Goal: Task Accomplishment & Management: Manage account settings

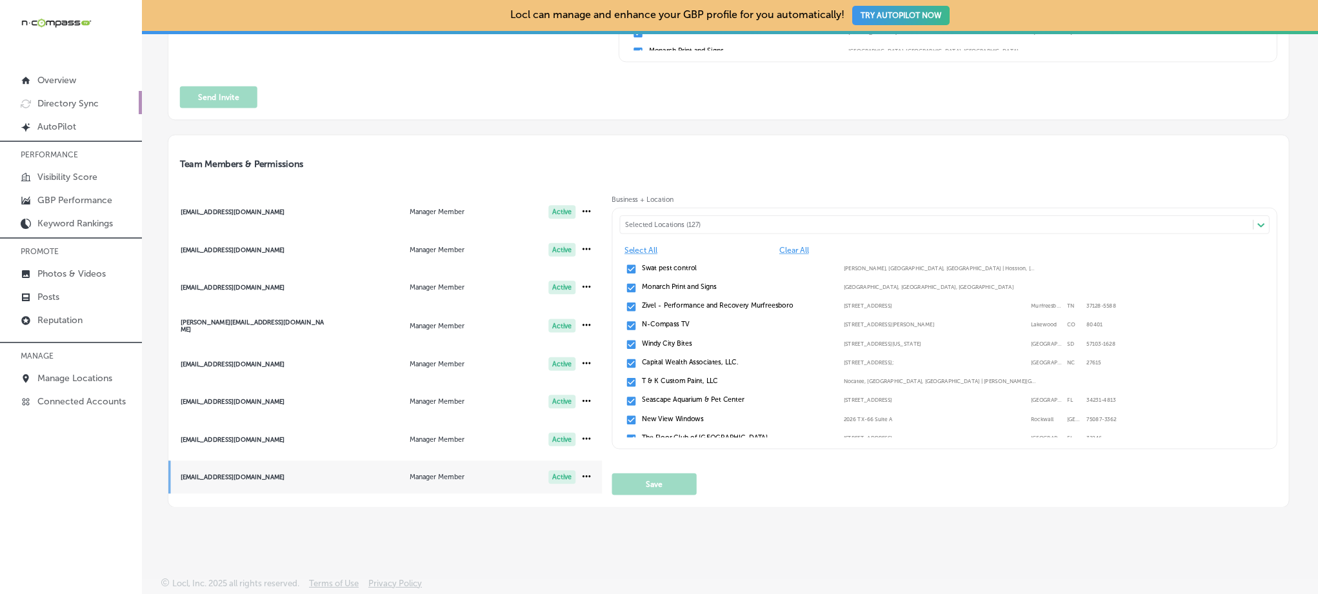
click at [94, 103] on p "Directory Sync" at bounding box center [67, 103] width 61 height 11
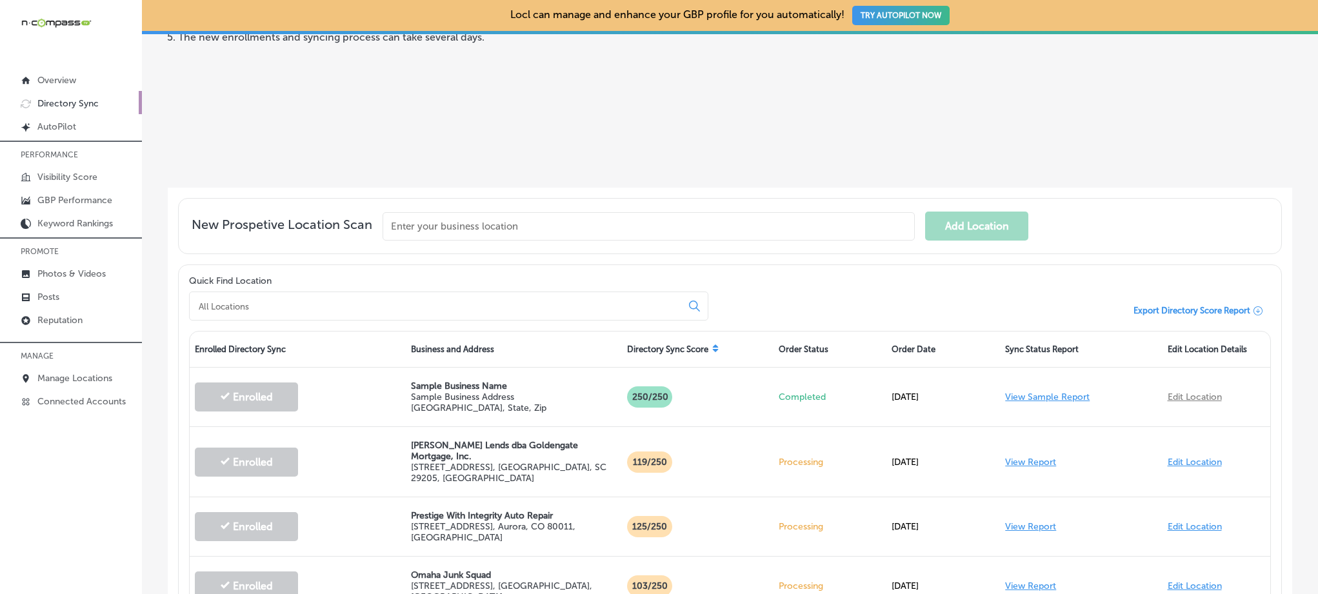
scroll to position [193, 0]
click at [344, 307] on input at bounding box center [437, 307] width 481 height 12
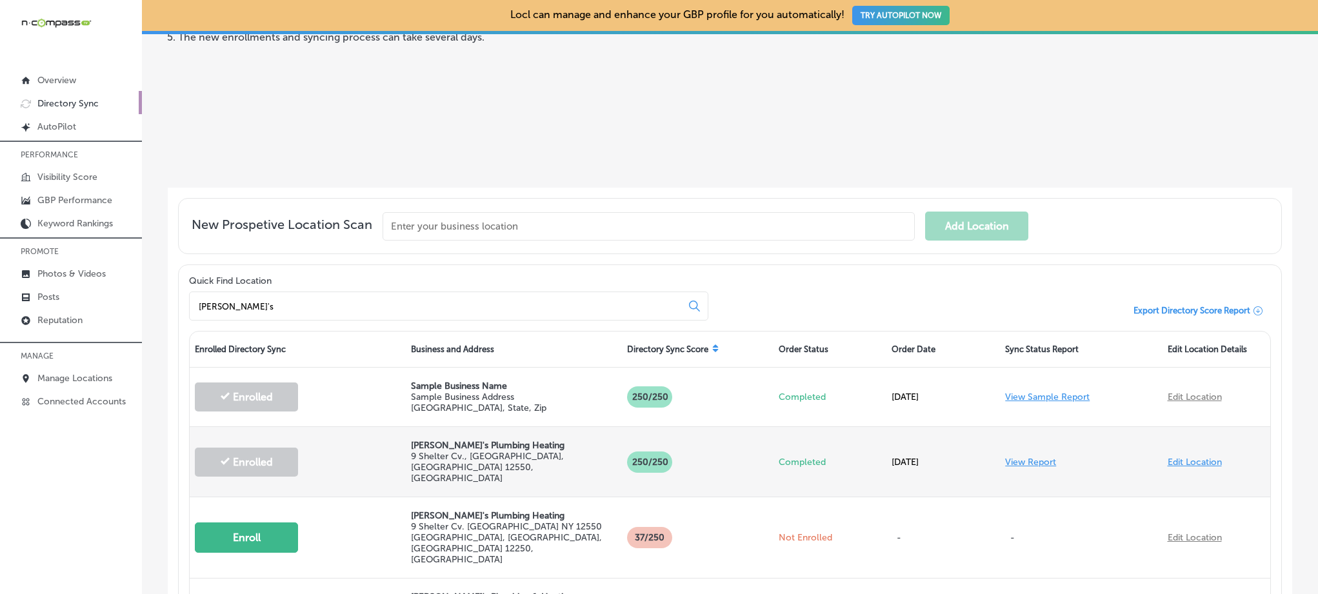
type input "[PERSON_NAME]'s"
click at [1007, 457] on link "View Report" at bounding box center [1030, 462] width 51 height 11
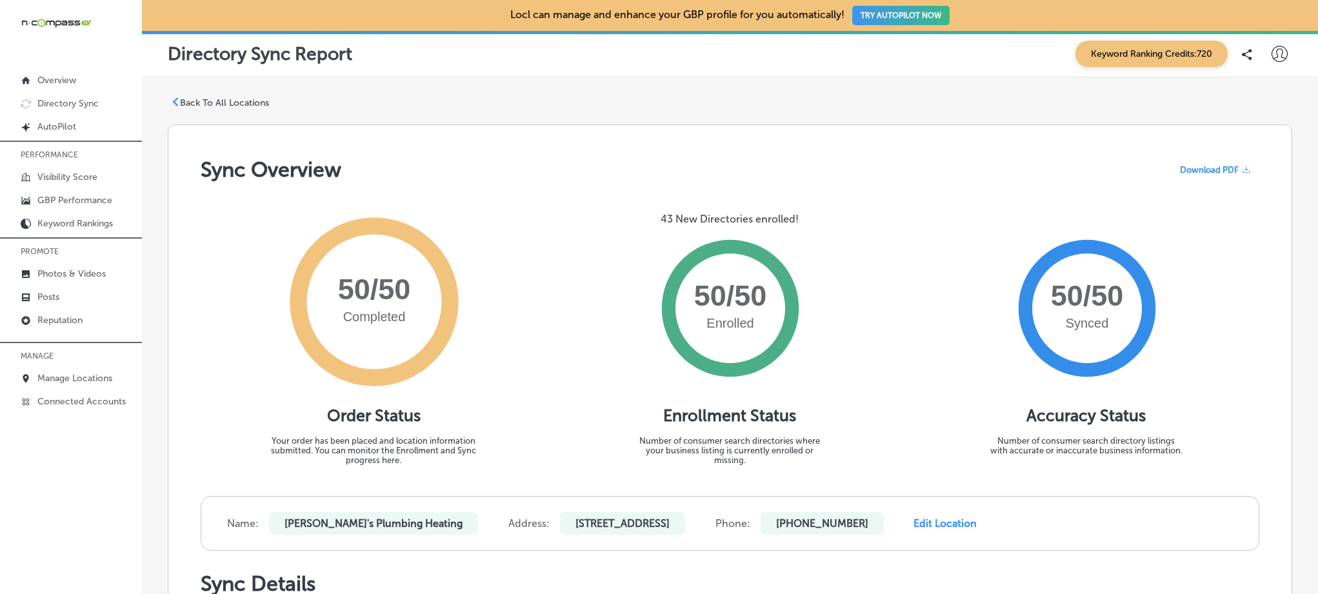
click at [1218, 171] on span "Download PDF" at bounding box center [1209, 170] width 59 height 10
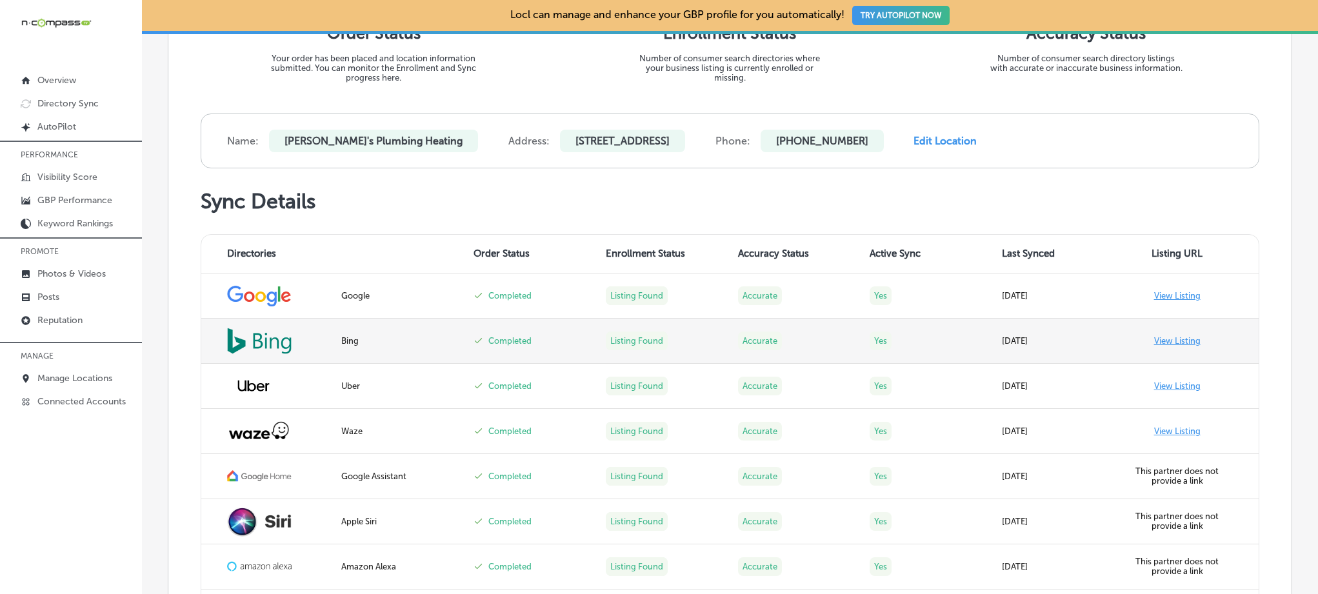
scroll to position [384, 0]
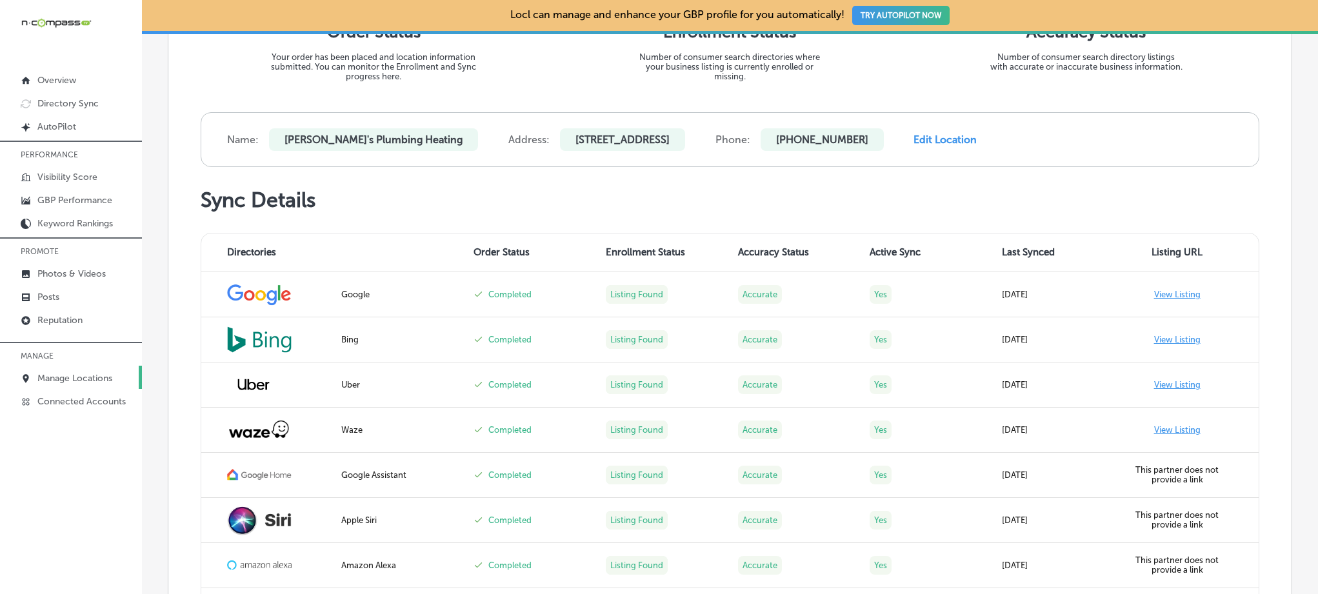
click at [69, 377] on p "Manage Locations" at bounding box center [74, 378] width 75 height 11
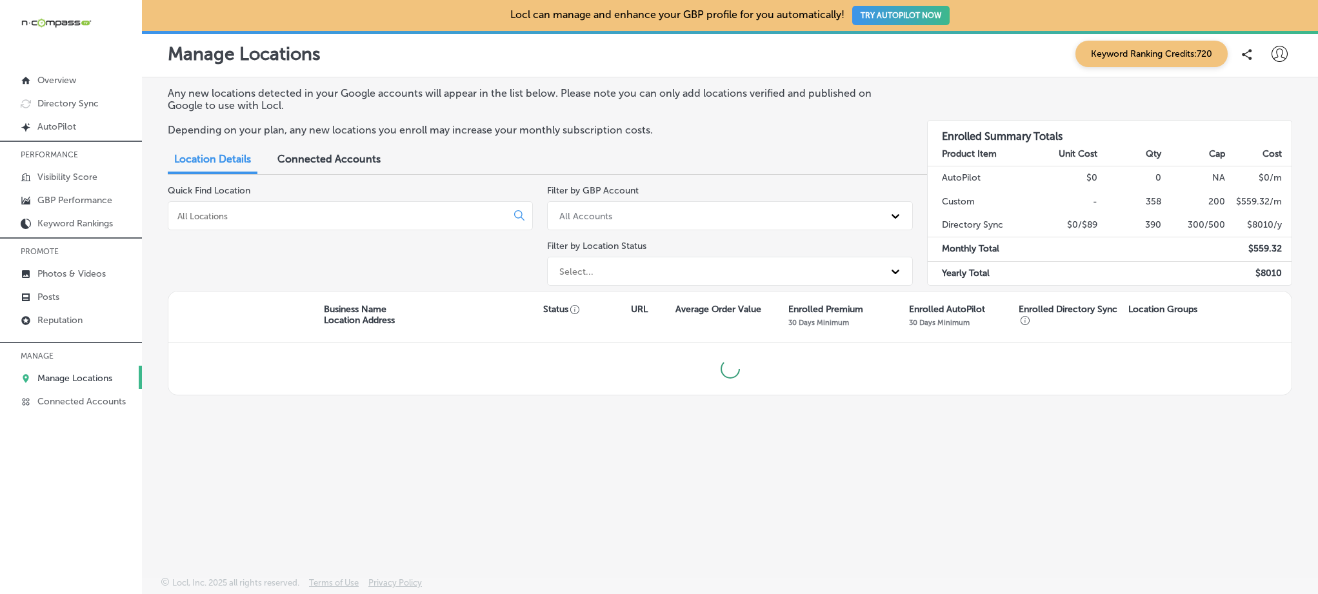
click at [341, 208] on div at bounding box center [350, 215] width 365 height 29
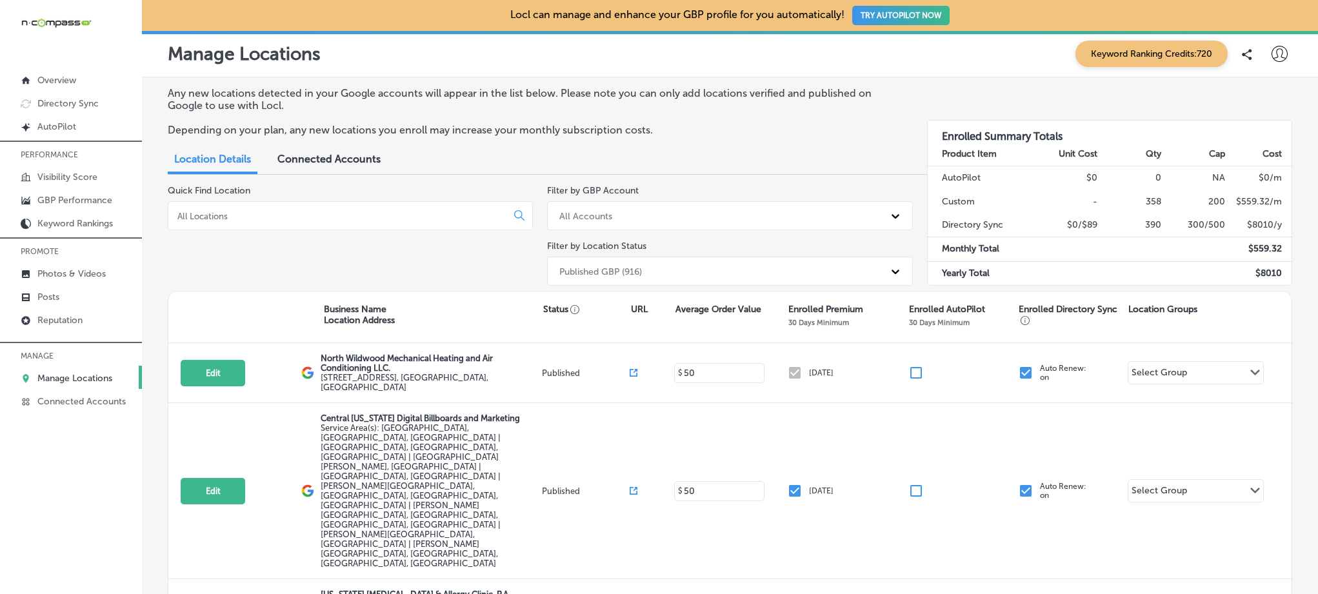
click at [270, 219] on input at bounding box center [340, 216] width 328 height 12
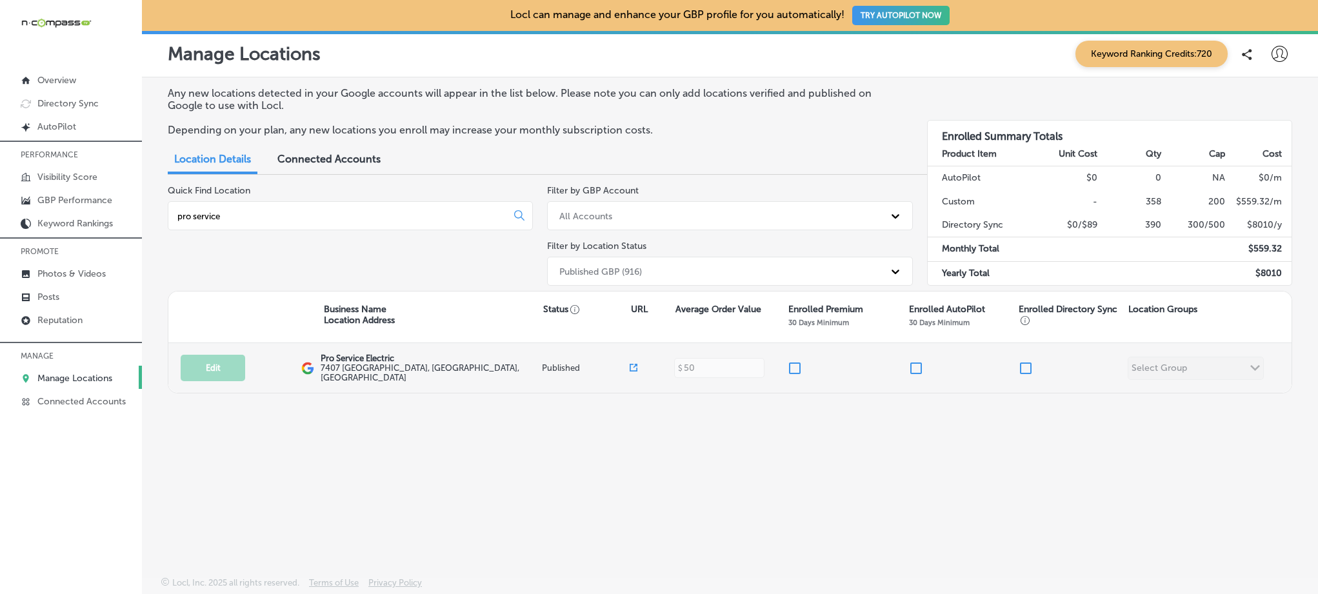
type input "pro service"
click at [797, 365] on input "checkbox" at bounding box center [794, 368] width 15 height 15
checkbox input "true"
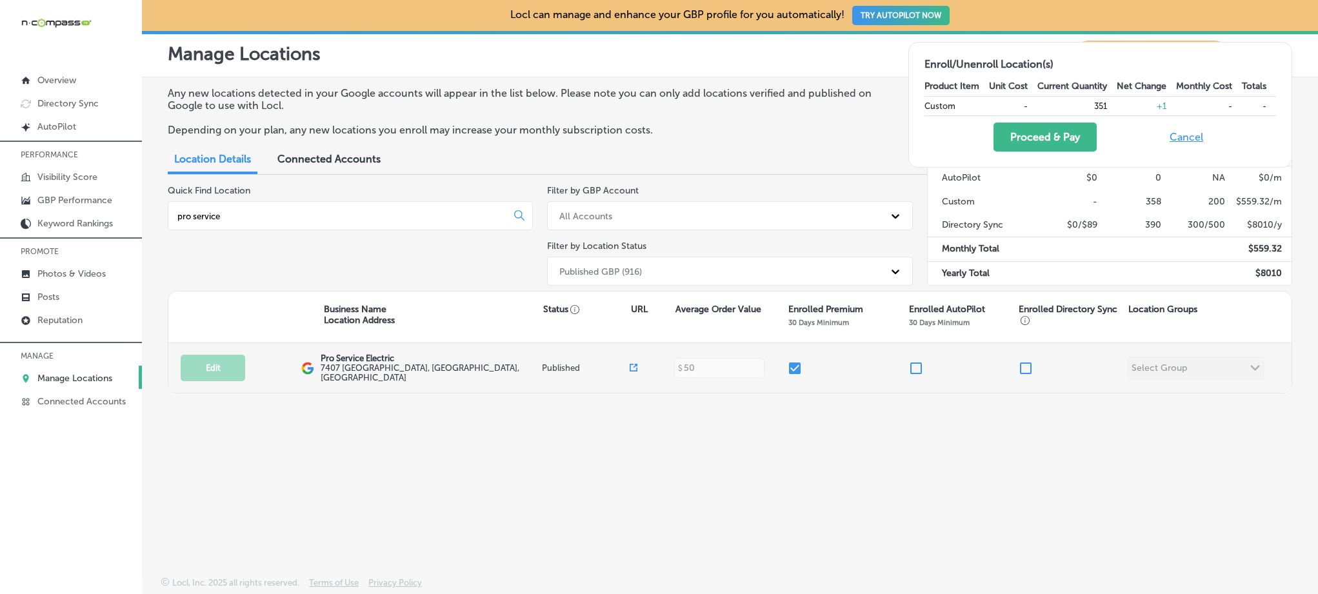
click at [1027, 368] on input "checkbox" at bounding box center [1025, 368] width 15 height 15
checkbox input "true"
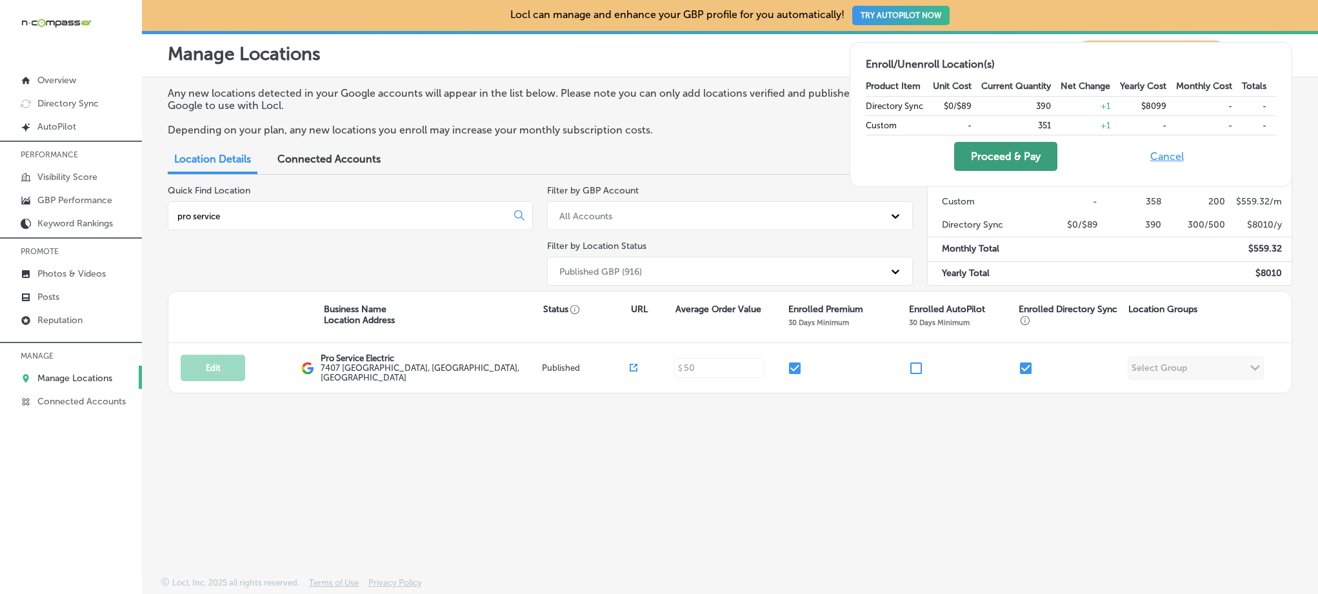
click at [989, 163] on button "Proceed & Pay" at bounding box center [1005, 156] width 103 height 29
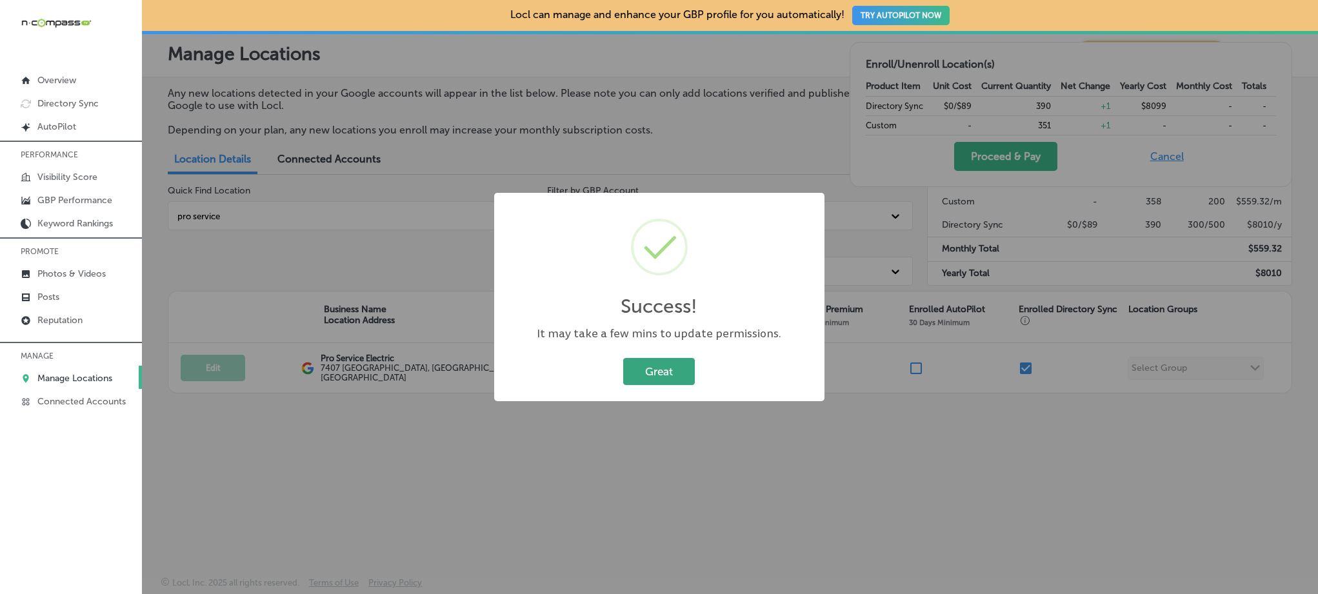
click at [674, 369] on button "Great" at bounding box center [659, 371] width 72 height 26
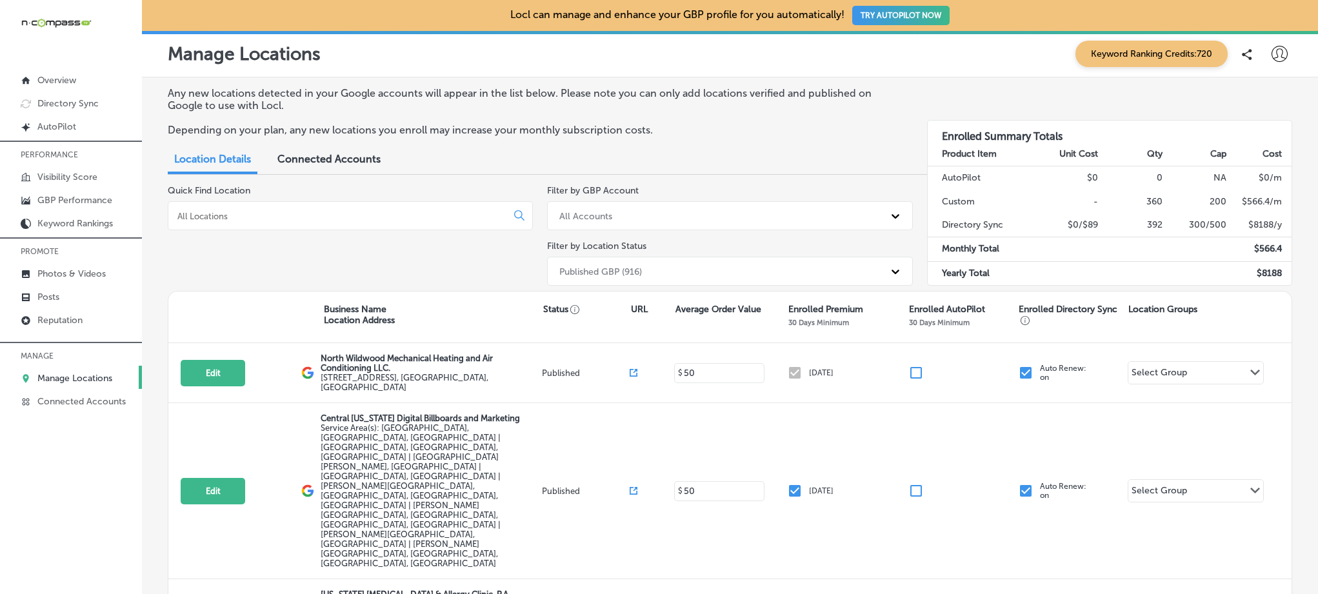
click at [388, 212] on input at bounding box center [340, 216] width 328 height 12
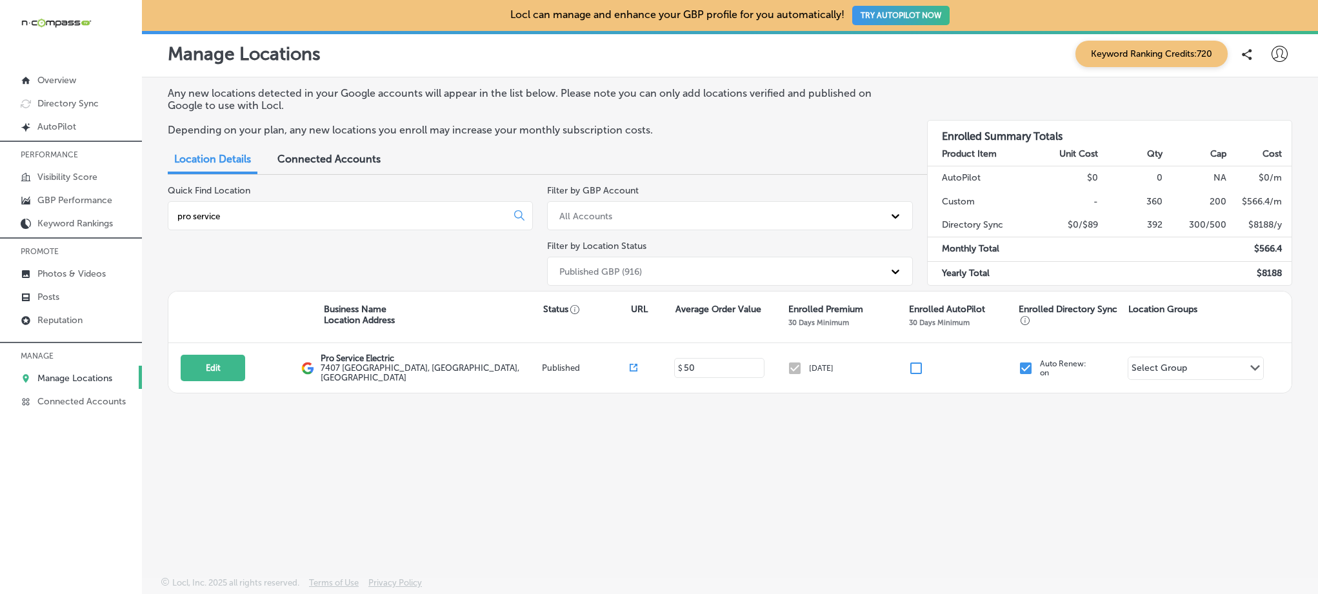
click at [224, 210] on input "pro service" at bounding box center [340, 216] width 328 height 12
drag, startPoint x: 236, startPoint y: 216, endPoint x: 157, endPoint y: 212, distance: 78.1
click at [157, 212] on div "Any new locations detected in your Google accounts will appear in the list belo…" at bounding box center [730, 296] width 1176 height 439
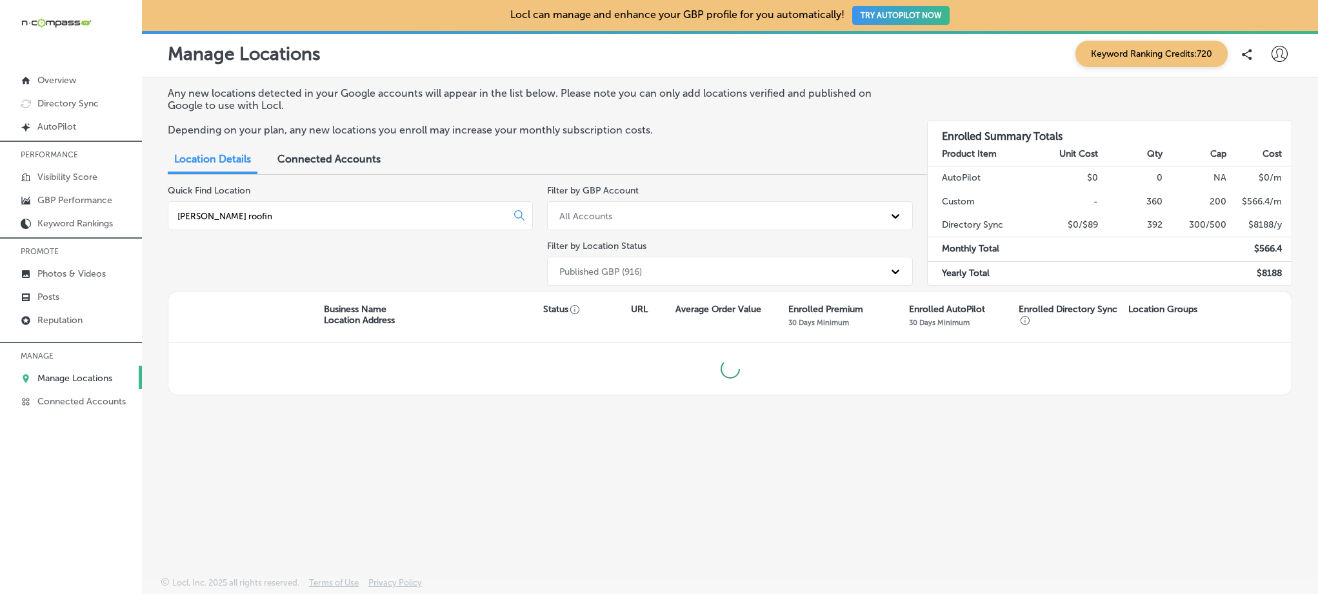
type input "graves roofing"
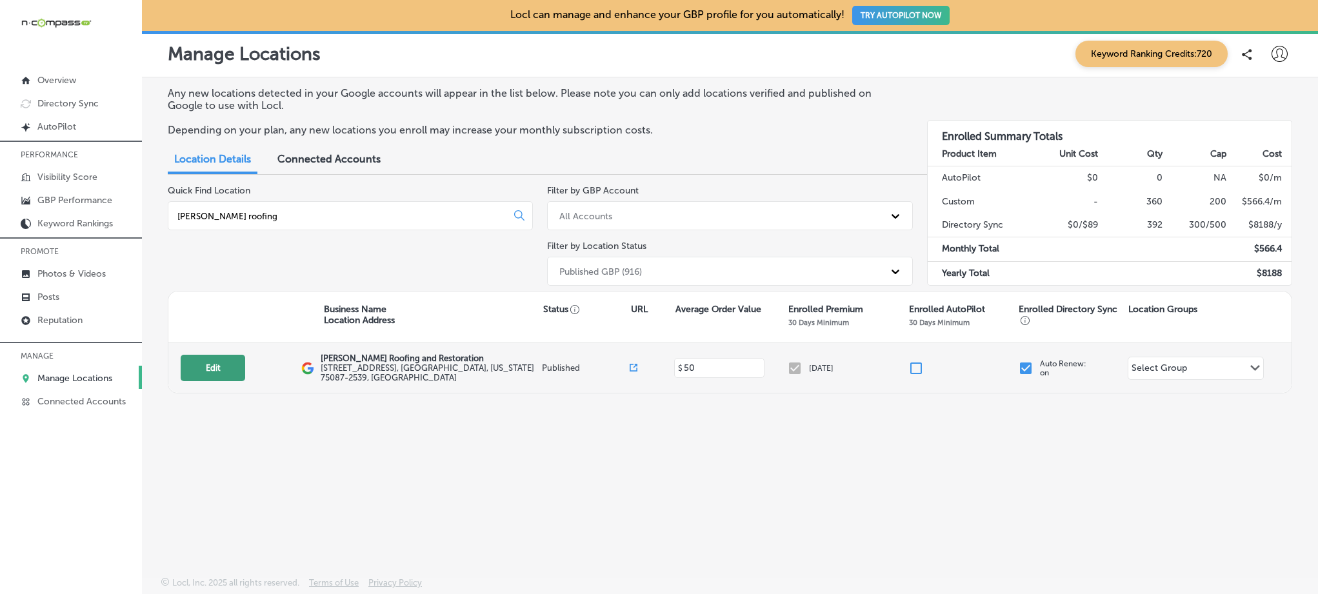
click at [207, 359] on button "Edit" at bounding box center [213, 368] width 65 height 26
select select "US"
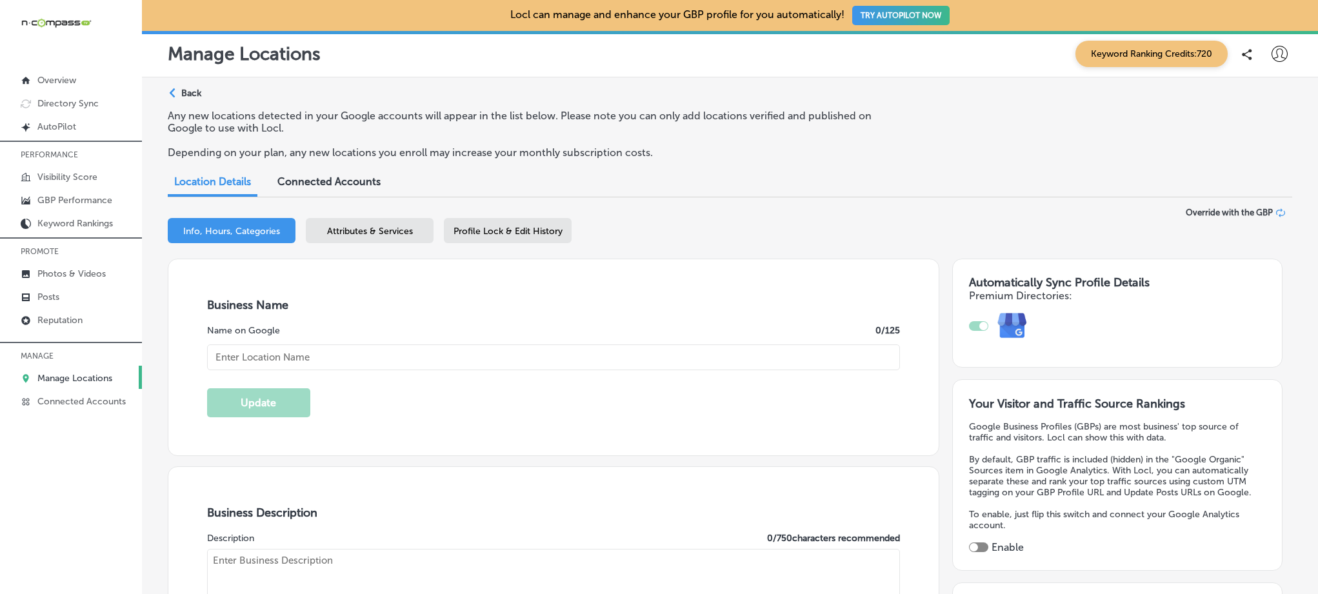
type input "[PERSON_NAME] Roofing and Restoration"
type input "[STREET_ADDRESS]"
type input "Rockwall"
type input "75087-2539"
type input "US"
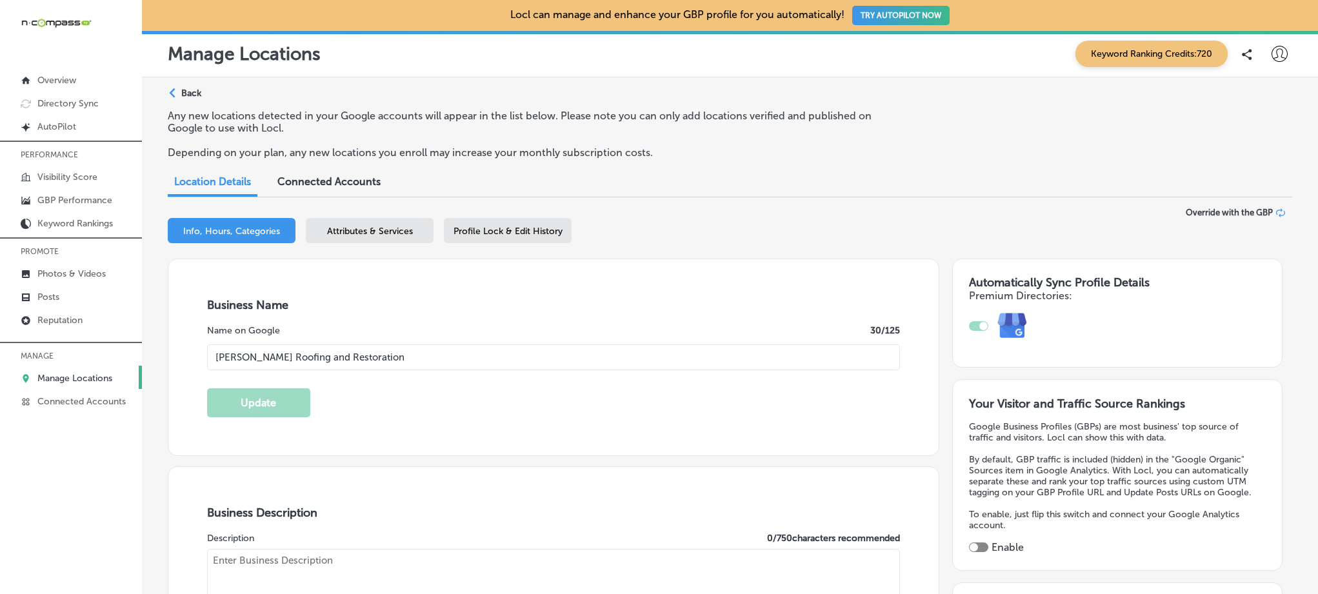
type input "[URL][DOMAIN_NAME]"
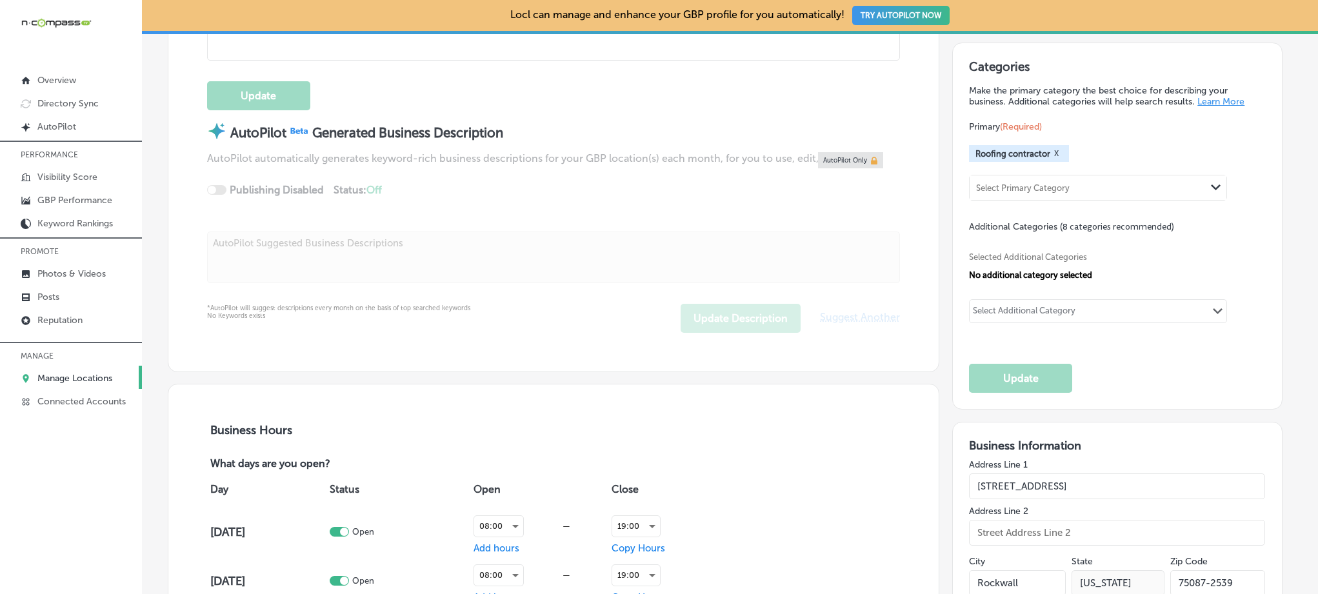
checkbox input "true"
type textarea "Nestled in the heart of Wylie, Graves Roofing & Restoration stands tall as a be…"
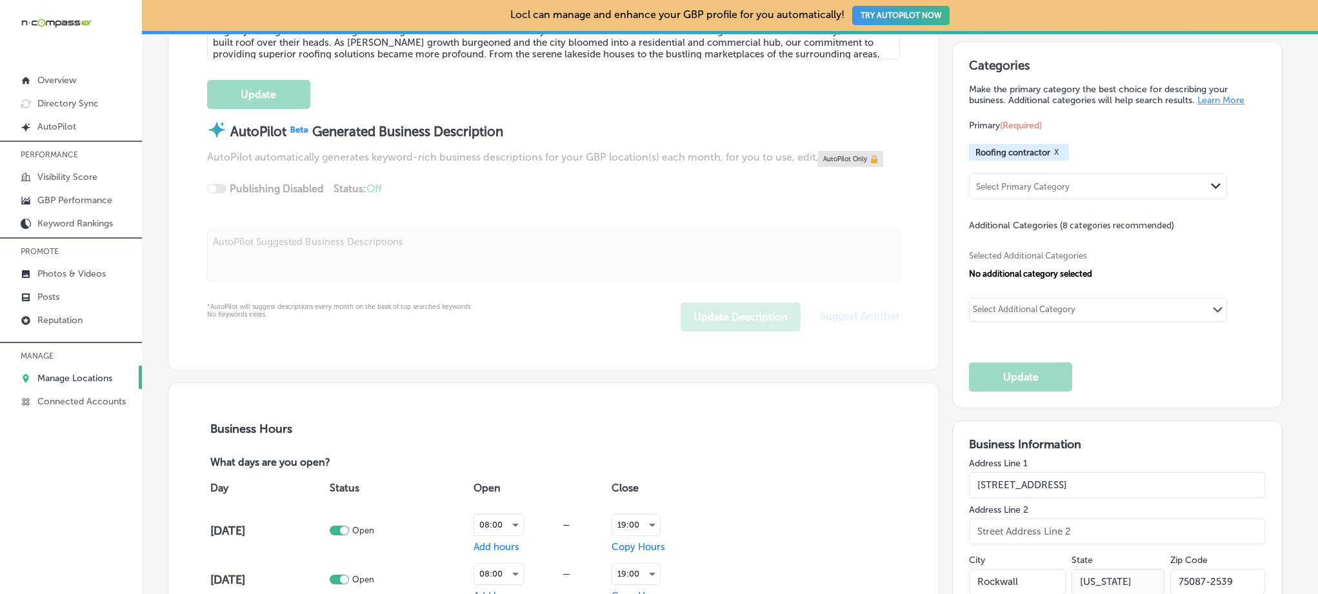
type input "[PHONE_NUMBER]"
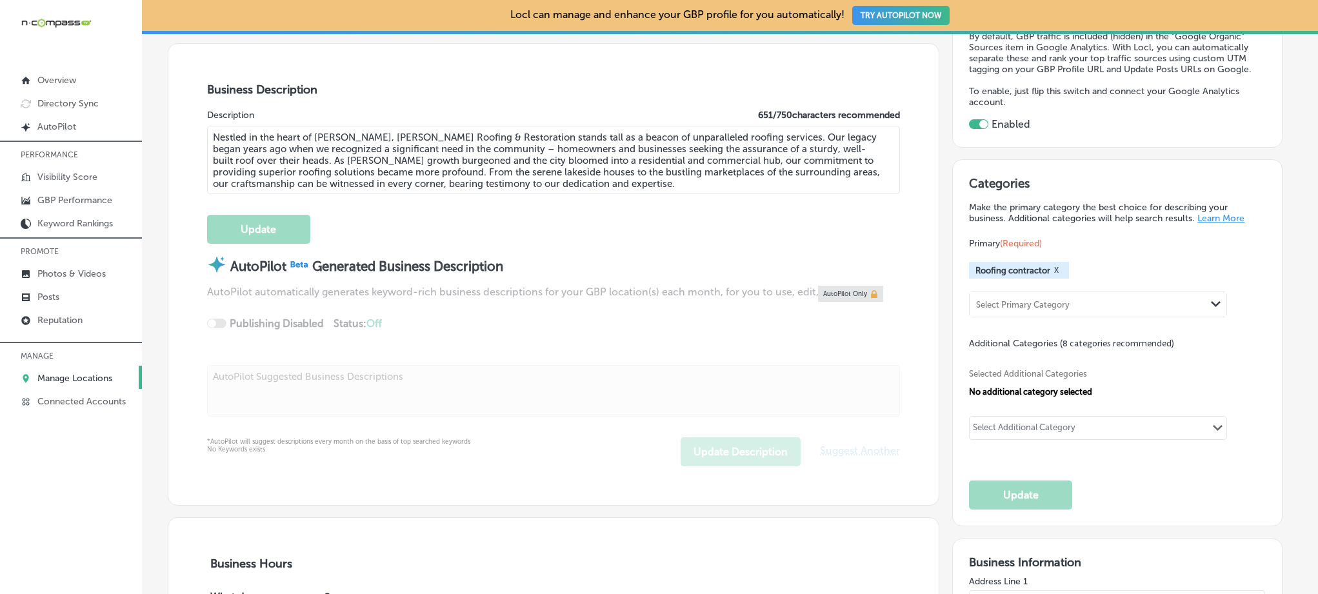
scroll to position [399, 0]
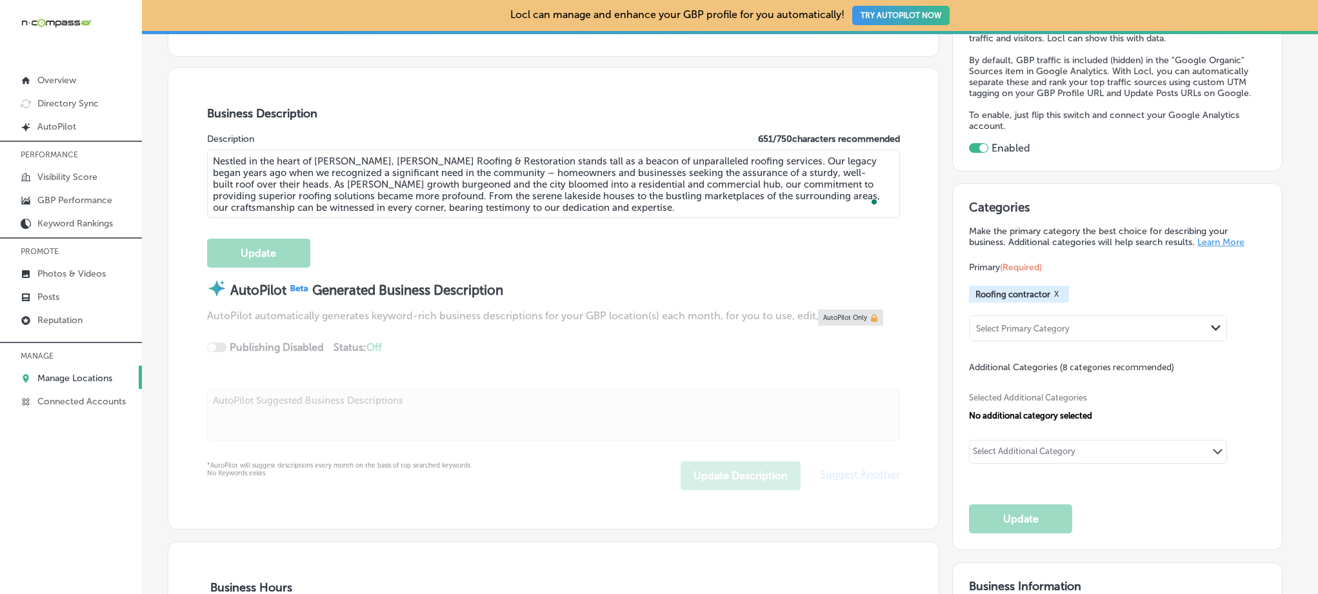
drag, startPoint x: 341, startPoint y: 165, endPoint x: 216, endPoint y: 146, distance: 126.5
click at [216, 146] on div "Description 651 / 750 characters recommended Nestled in the heart of Wylie, Gra…" at bounding box center [553, 177] width 693 height 87
paste textarea "Graves Roofing & Restoration is a trusted roofing contractor based in Rockwall,…"
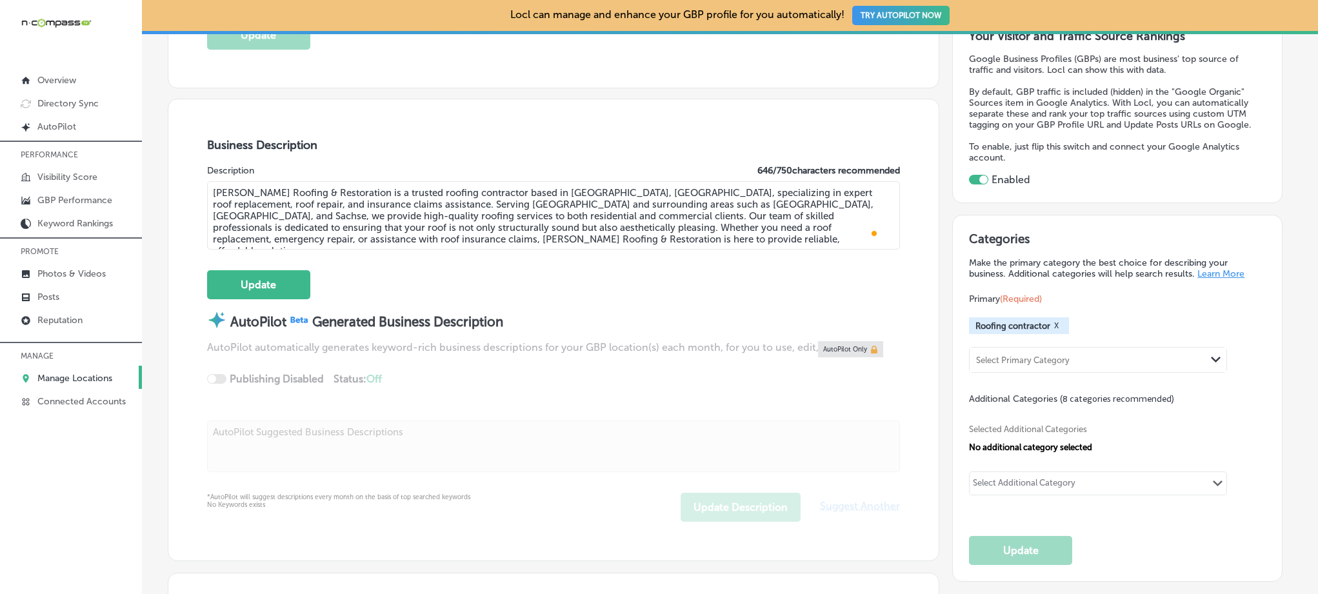
scroll to position [380, 0]
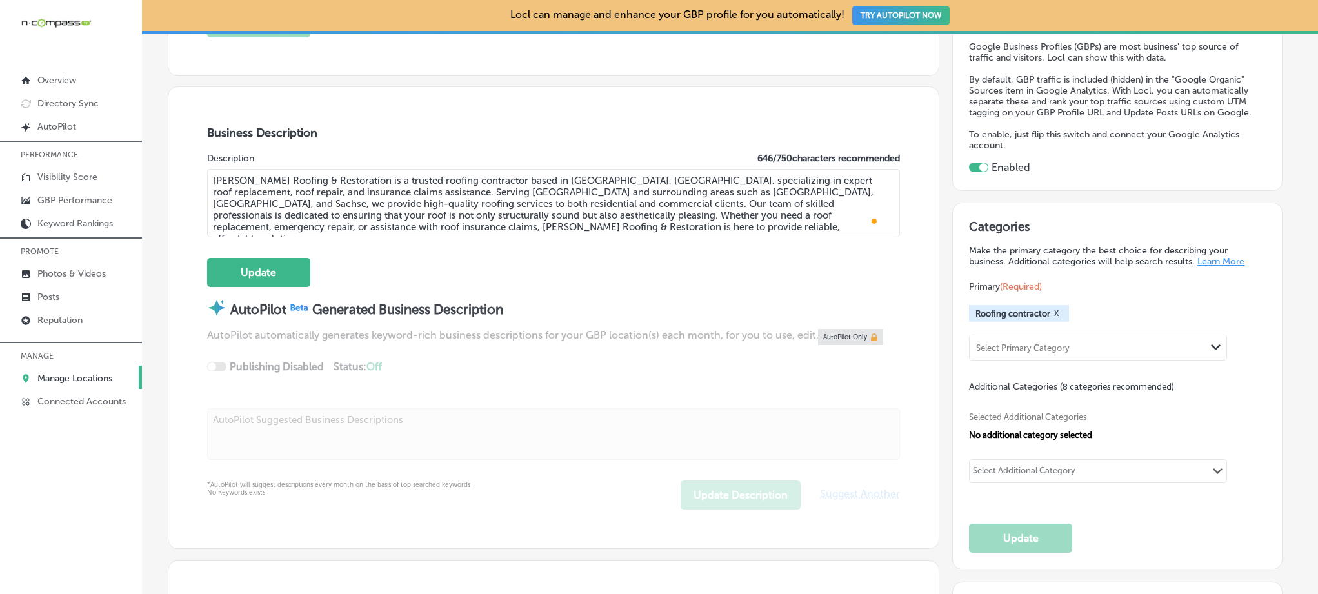
click at [565, 214] on textarea "Graves Roofing & Restoration is a trusted roofing contractor based in Rockwall,…" at bounding box center [553, 203] width 693 height 68
drag, startPoint x: 534, startPoint y: 197, endPoint x: 641, endPoint y: 191, distance: 107.3
click at [641, 191] on textarea "Graves Roofing & Restoration is a trusted roofing contractor based in Rockwall,…" at bounding box center [553, 203] width 693 height 68
paste textarea "Rockwall, Lavon, and Caddo Mills"
click at [645, 221] on textarea "Graves Roofing & Restoration is a trusted roofing contractor based in Rockwall,…" at bounding box center [553, 203] width 693 height 68
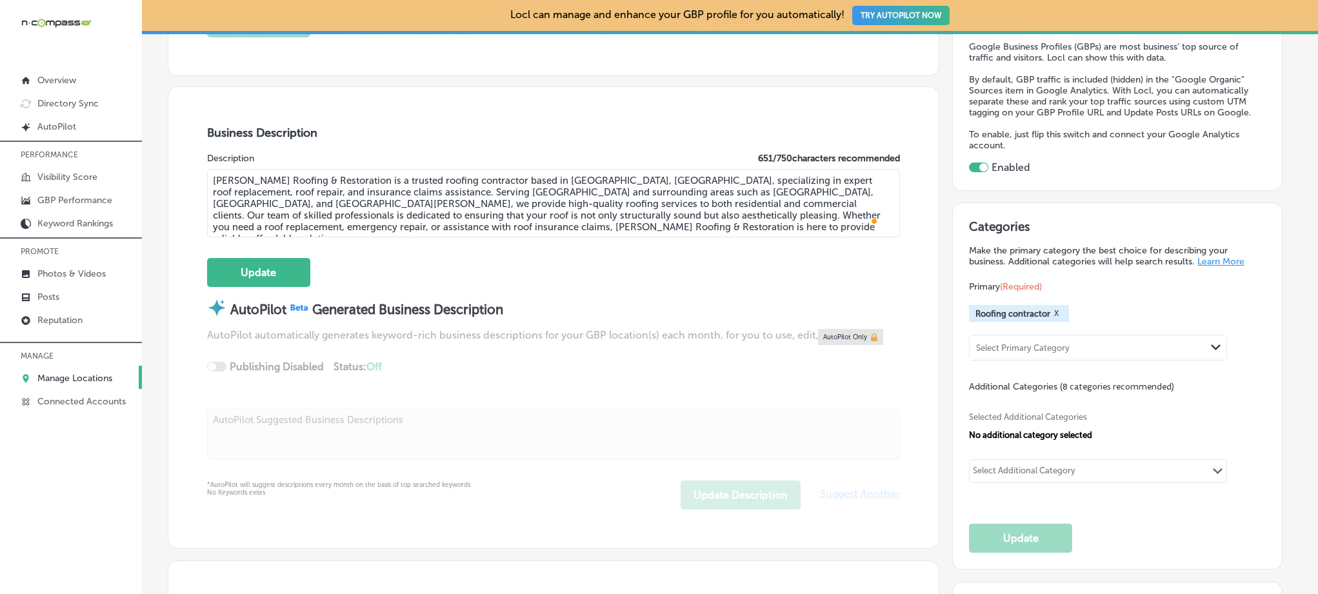
click at [525, 190] on textarea "Graves Roofing & Restoration is a trusted roofing contractor based in Rockwall,…" at bounding box center [553, 203] width 693 height 68
click at [612, 225] on textarea "Graves Roofing & Restoration is a trusted roofing contractor based in Rockwall,…" at bounding box center [553, 203] width 693 height 68
click at [556, 226] on textarea "Graves Roofing & Restoration is a trusted roofing contractor based in Rockwall,…" at bounding box center [553, 203] width 693 height 68
type textarea "Graves Roofing & Restoration is a trusted roofing contractor based in Rockwall,…"
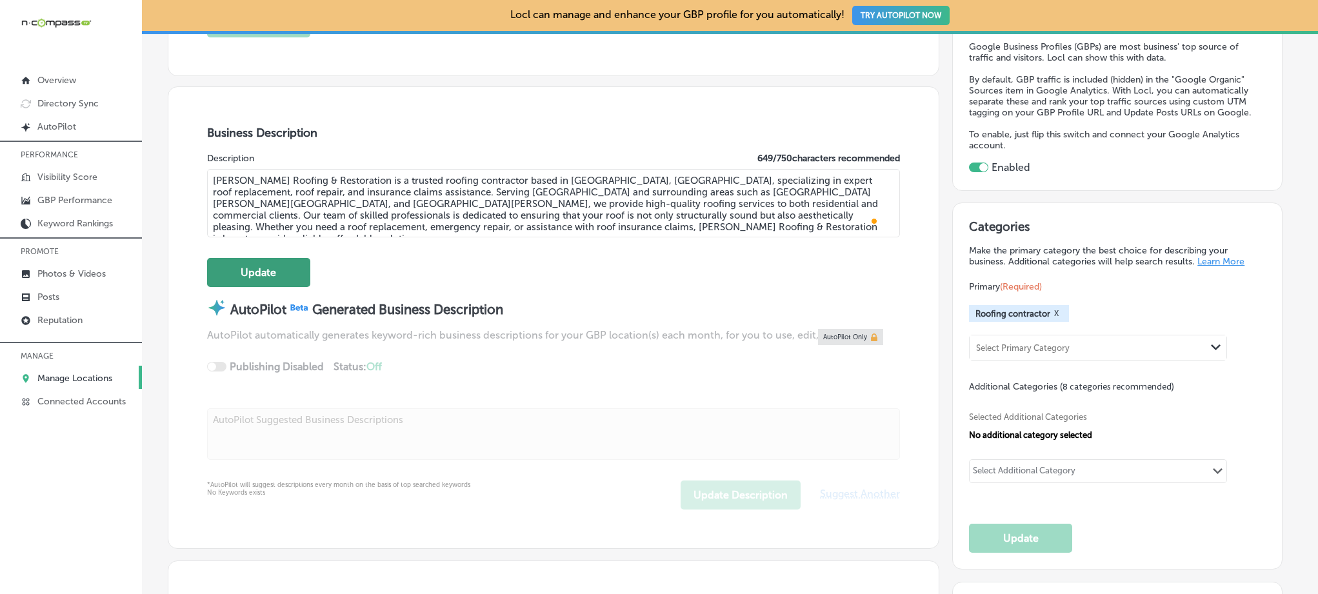
click at [256, 278] on button "Update" at bounding box center [258, 272] width 103 height 29
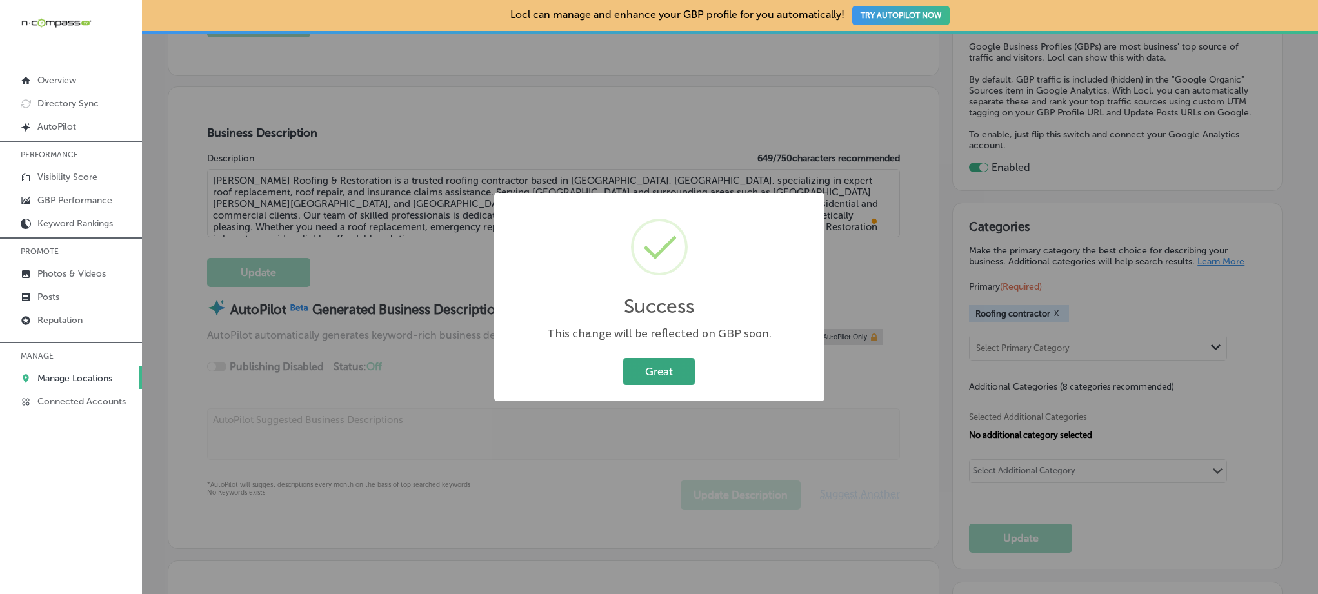
click at [635, 367] on button "Great" at bounding box center [659, 371] width 72 height 26
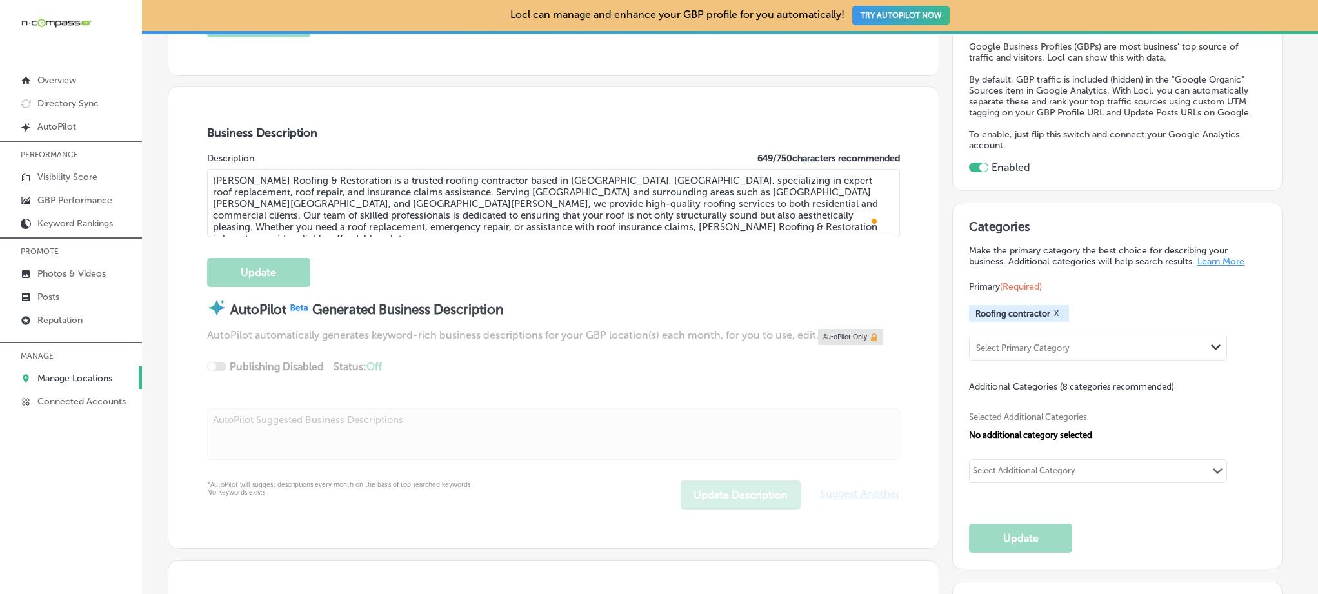
click at [492, 228] on textarea "Graves Roofing & Restoration is a trusted roofing contractor based in Rockwall,…" at bounding box center [553, 203] width 693 height 68
drag, startPoint x: 492, startPoint y: 228, endPoint x: 205, endPoint y: 168, distance: 293.4
click at [205, 168] on div "Business Description Description 649 / 750 characters recommended Graves Roofin…" at bounding box center [553, 317] width 770 height 461
click at [319, 137] on h3 "Business Description" at bounding box center [553, 133] width 693 height 14
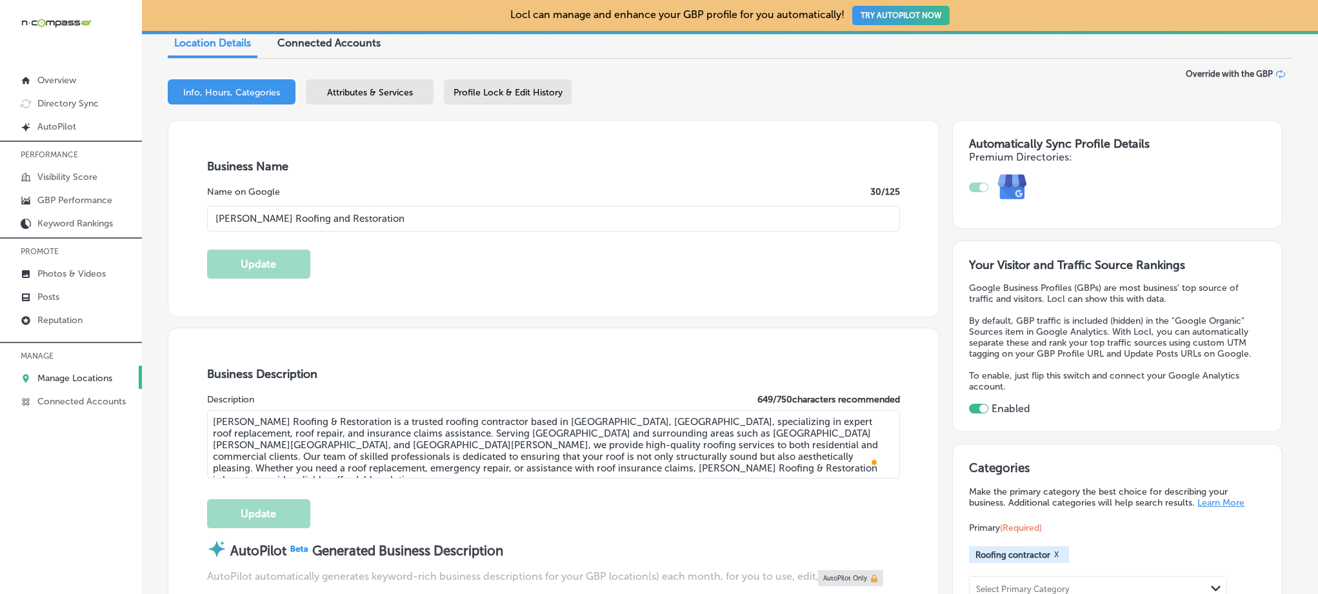
scroll to position [0, 0]
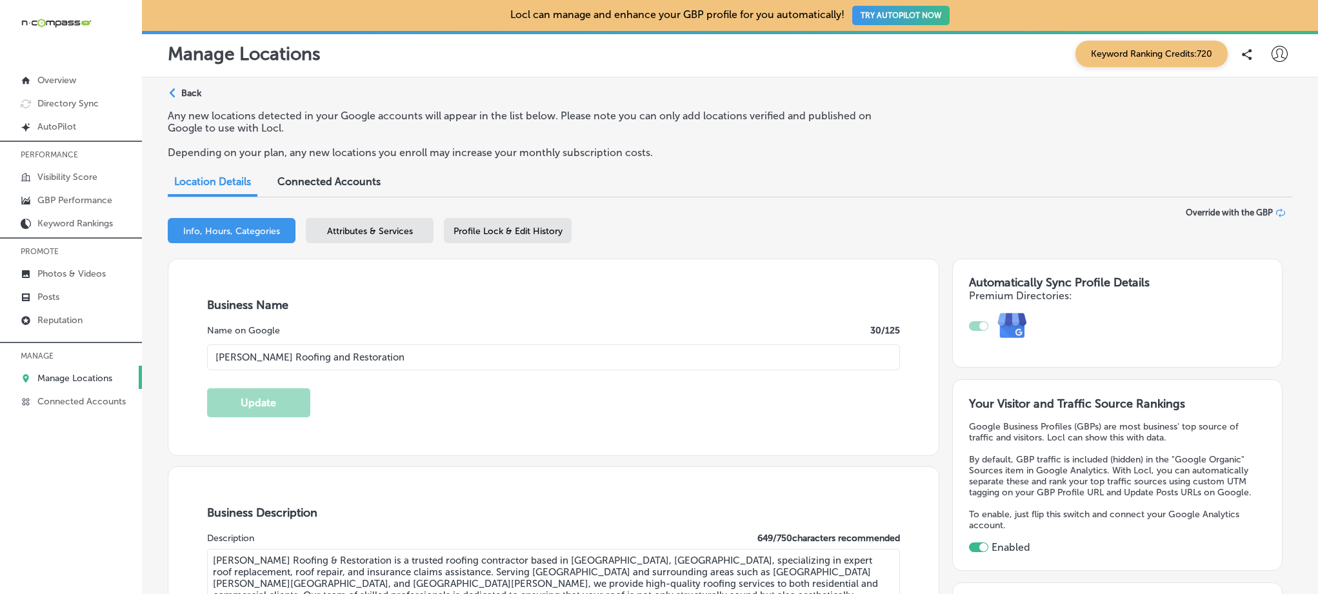
click at [357, 361] on input "[PERSON_NAME] Roofing and Restoration" at bounding box center [553, 358] width 693 height 26
drag, startPoint x: 400, startPoint y: 353, endPoint x: 211, endPoint y: 337, distance: 189.7
click at [211, 337] on div "Name on Google 30 /125 Graves Roofing and Restoration" at bounding box center [553, 347] width 693 height 45
type input "Flooring Designz"
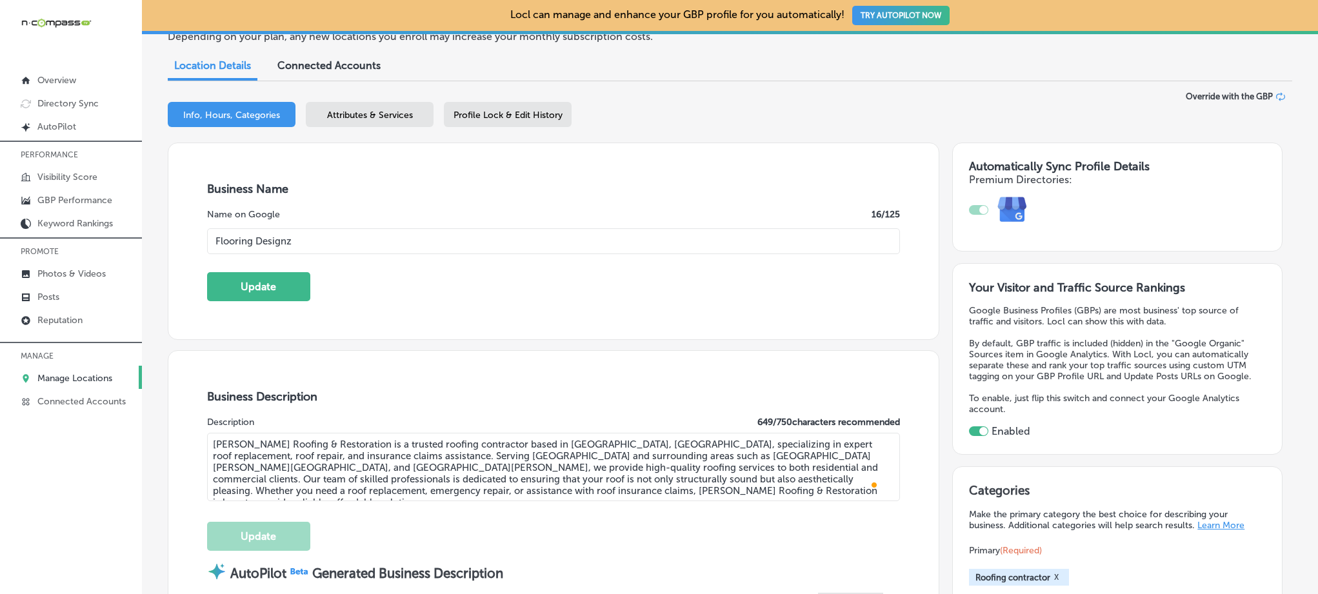
scroll to position [183, 0]
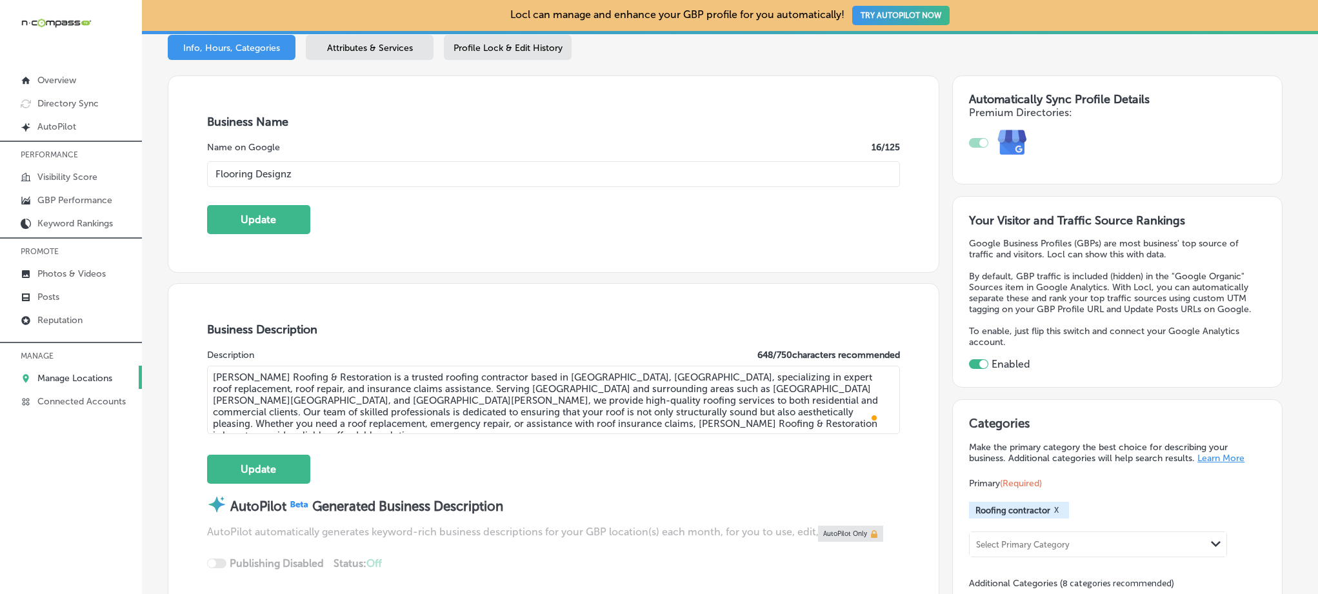
type textarea "Graves Roofing & Restoration is a trusted roofing contractor based in Rockwall,…"
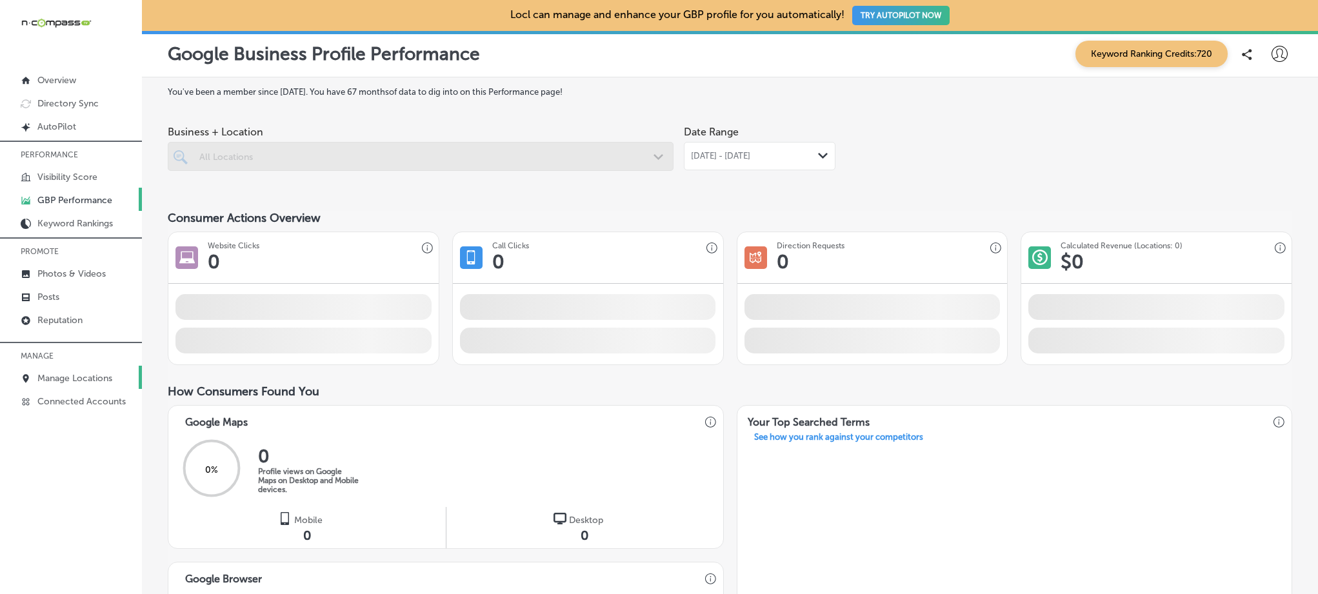
click at [56, 368] on link "Manage Locations" at bounding box center [71, 377] width 142 height 23
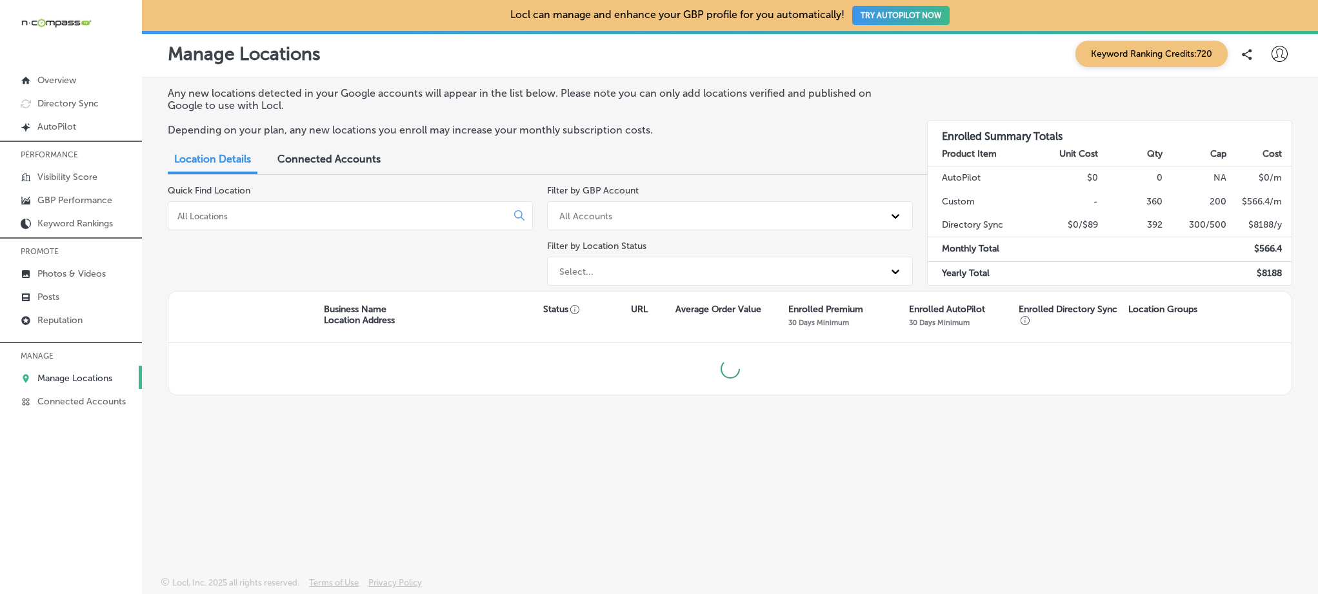
click at [233, 219] on input at bounding box center [340, 216] width 328 height 12
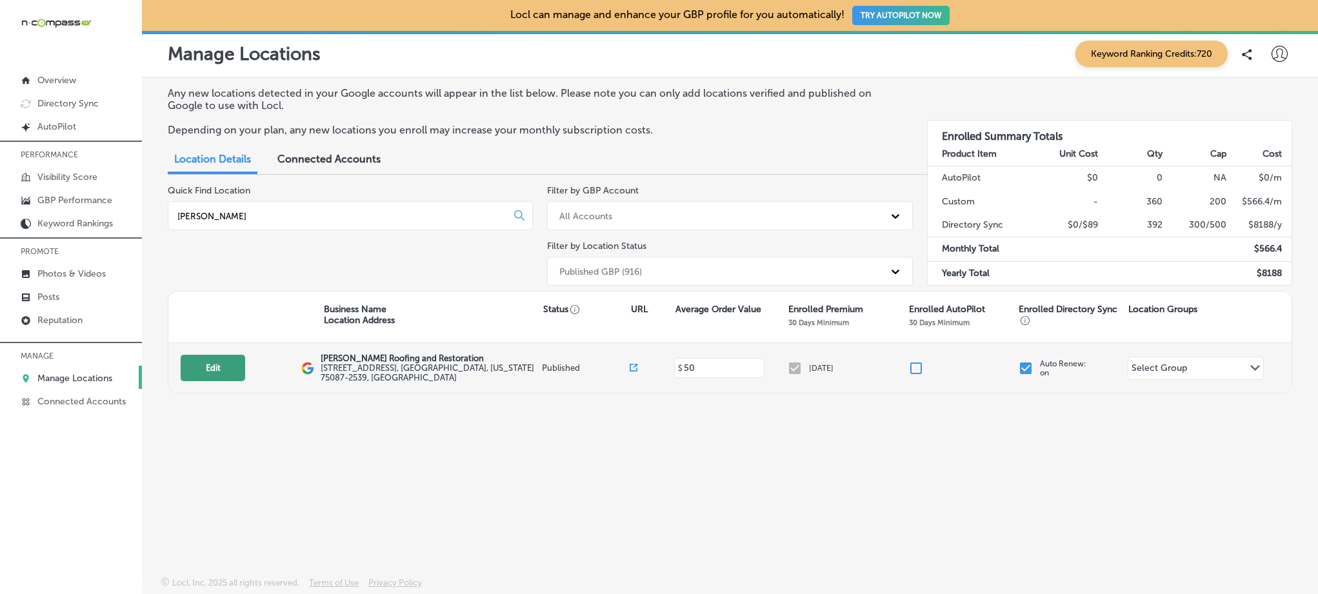
type input "[PERSON_NAME]"
click at [197, 360] on button "Edit" at bounding box center [213, 368] width 65 height 26
select select "US"
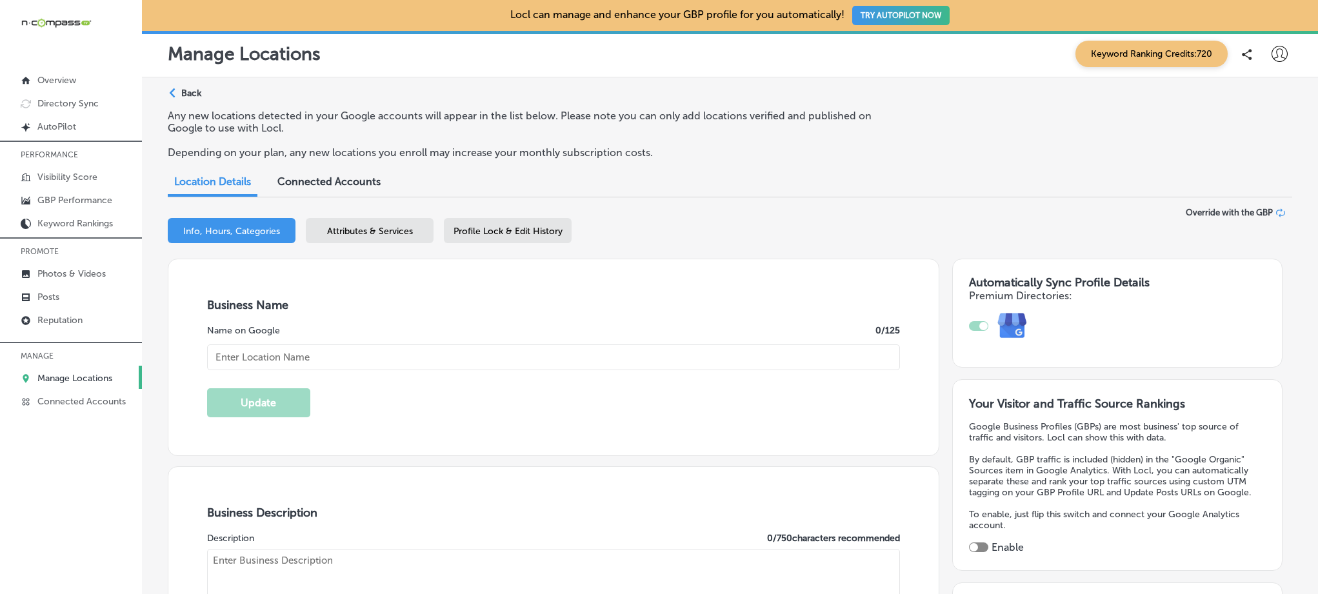
type input "[PERSON_NAME] Roofing and Restoration"
type input "[STREET_ADDRESS]"
type input "Rockwall"
type input "75087-2539"
type input "US"
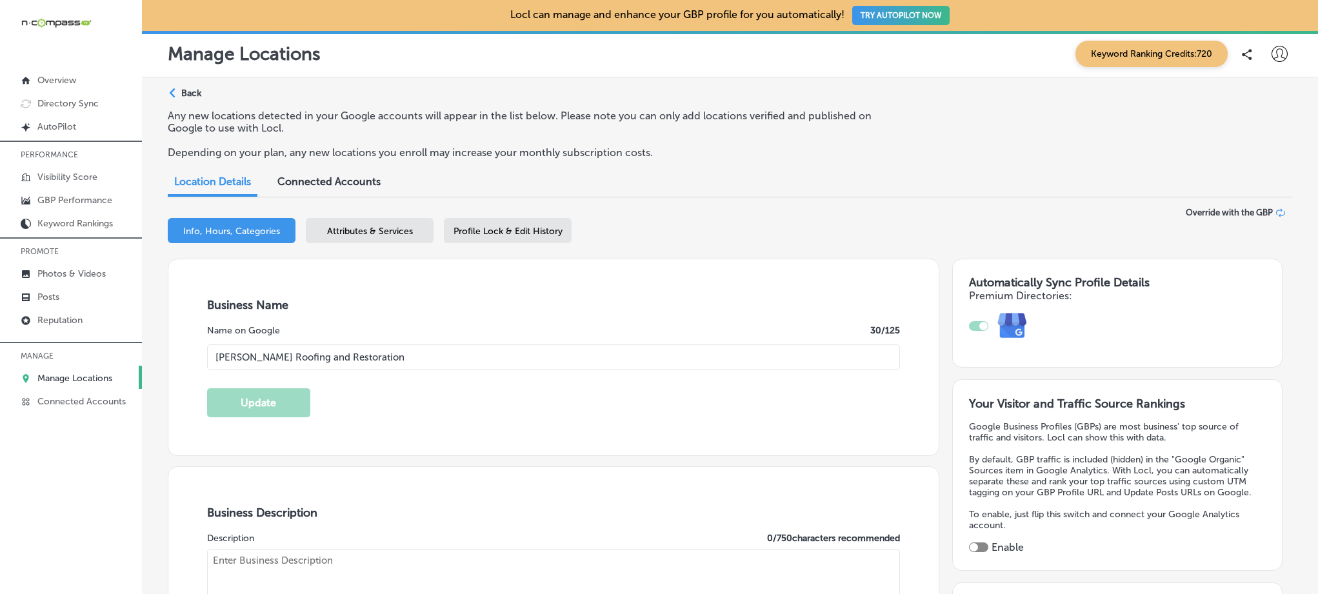
type input "[URL][DOMAIN_NAME]"
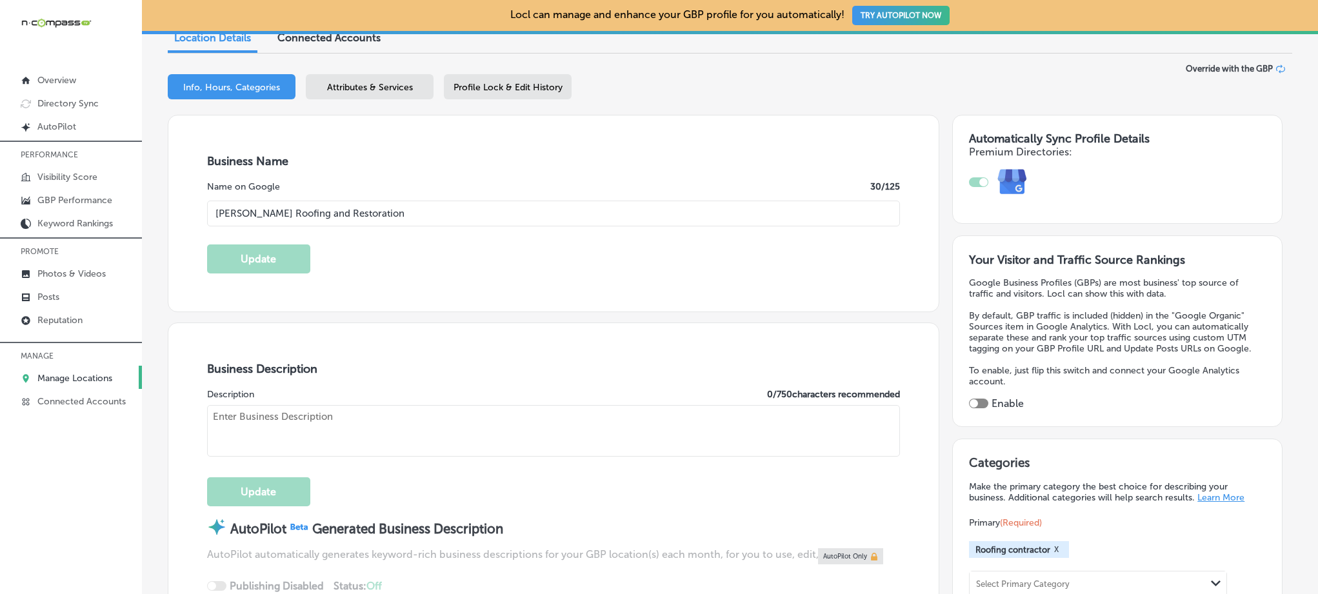
checkbox input "true"
type textarea "[PERSON_NAME] Roofing & Restoration is a trusted roofing contractor based in [G…"
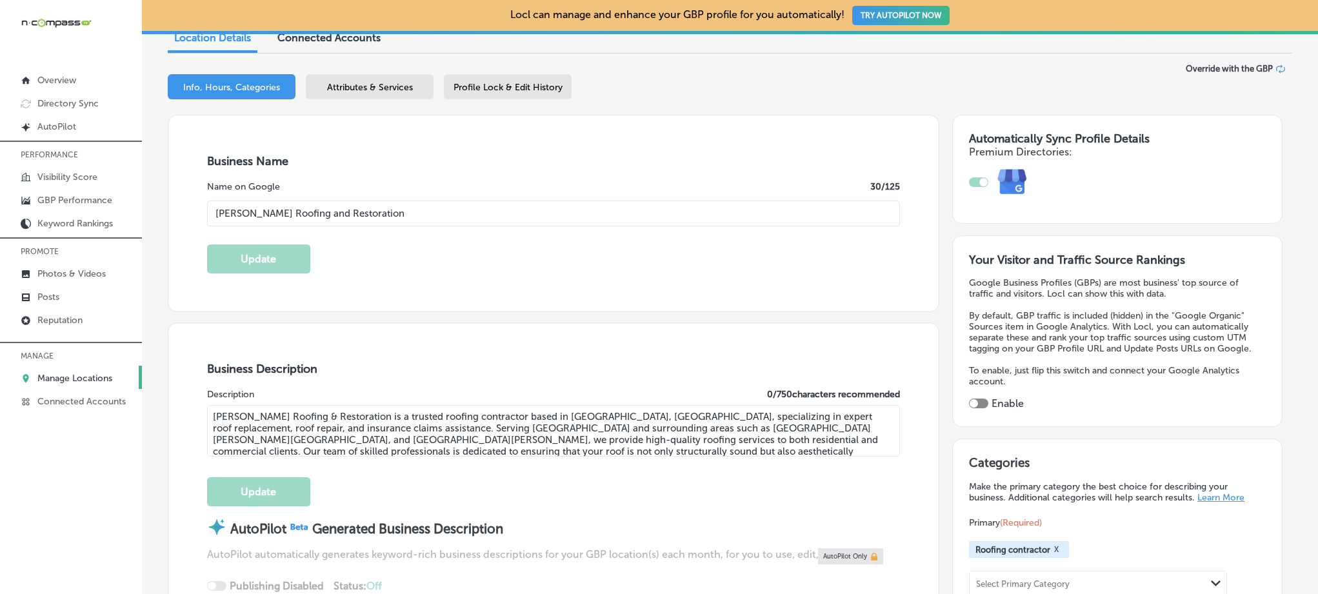
type input "[PHONE_NUMBER]"
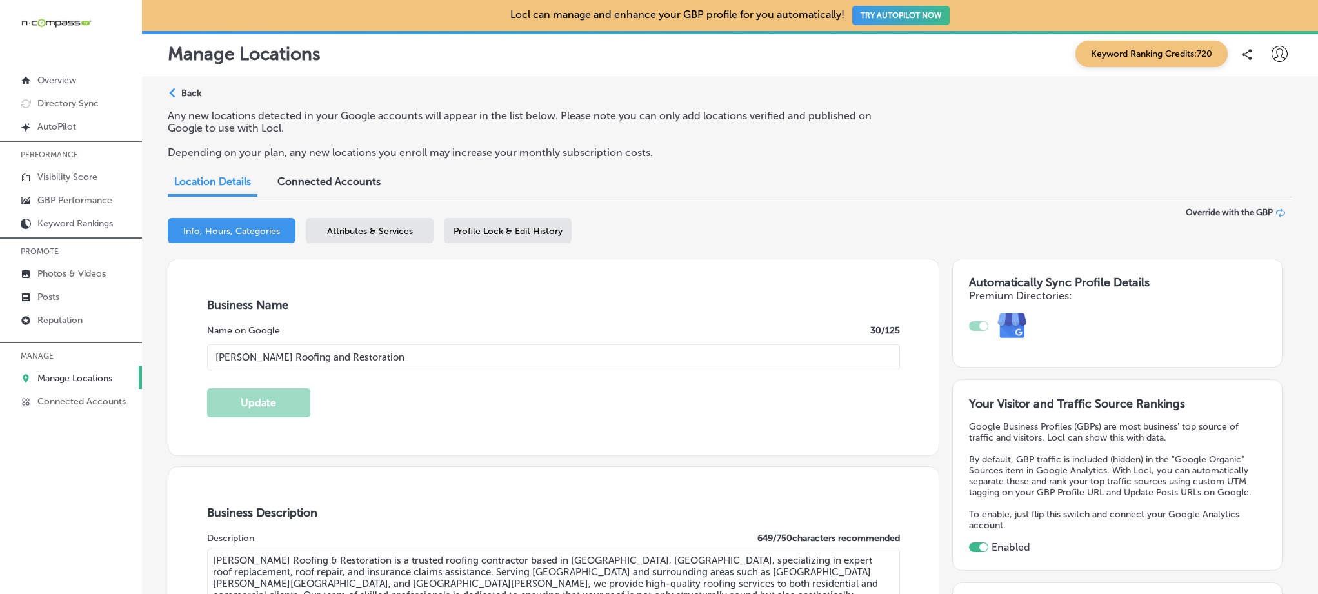
click at [183, 88] on p "Back" at bounding box center [191, 93] width 20 height 11
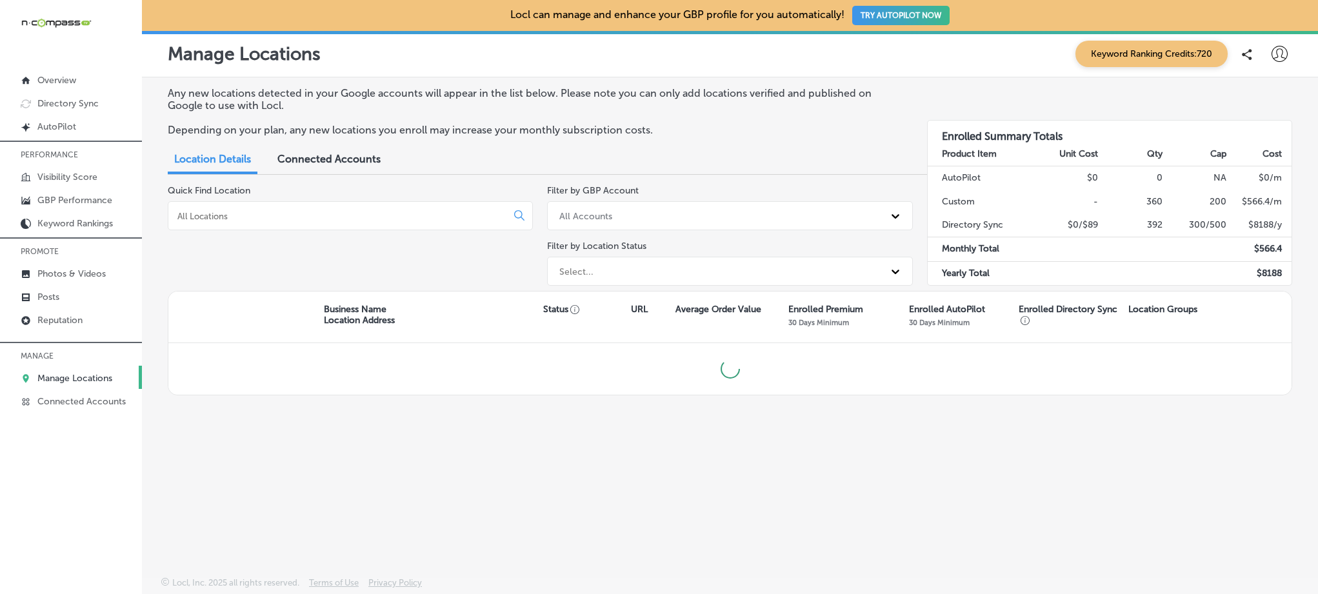
click at [288, 212] on input at bounding box center [340, 216] width 328 height 12
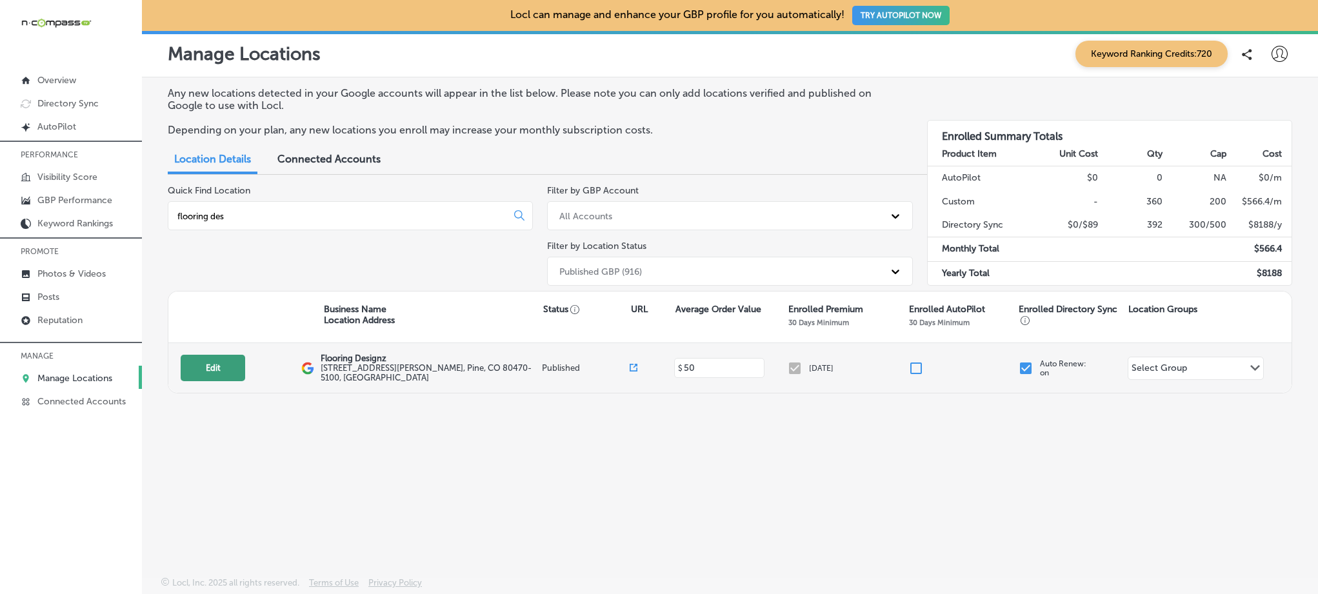
type input "flooring des"
click at [230, 368] on button "Edit" at bounding box center [213, 368] width 65 height 26
select select "US"
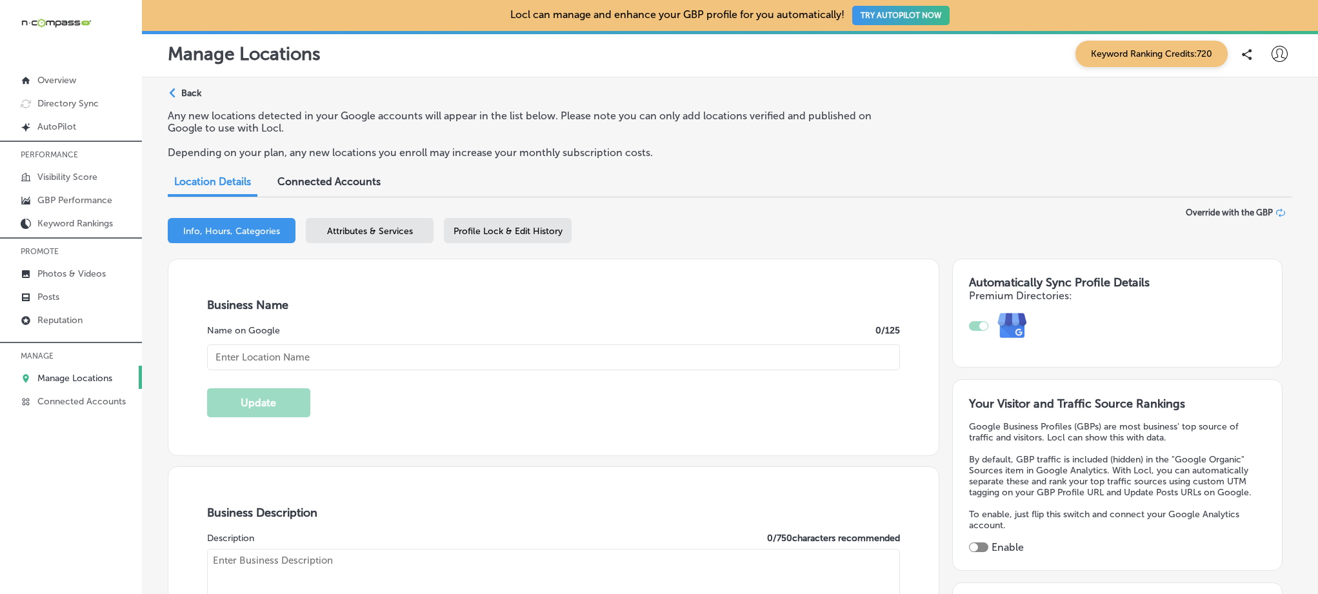
checkbox input "true"
type input "Flooring Designz"
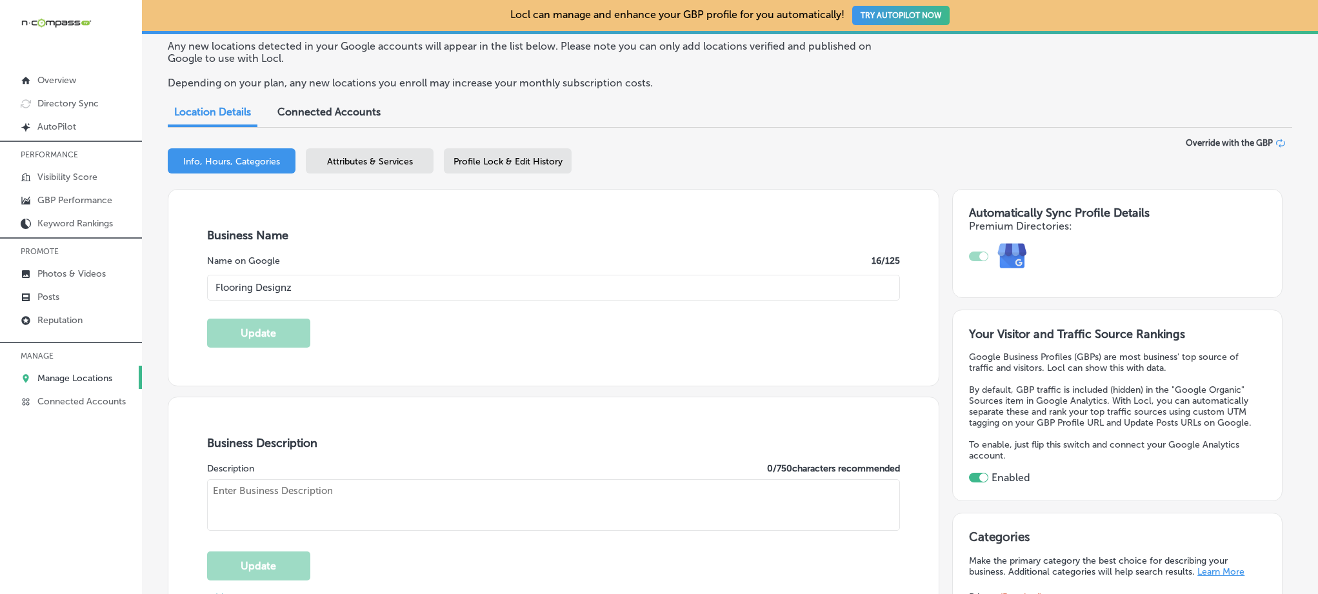
type input "[STREET_ADDRESS][PERSON_NAME]"
type input "Pine"
type input "80470-5100"
type input "US"
type input "https://www.flooringdesignz.com/"
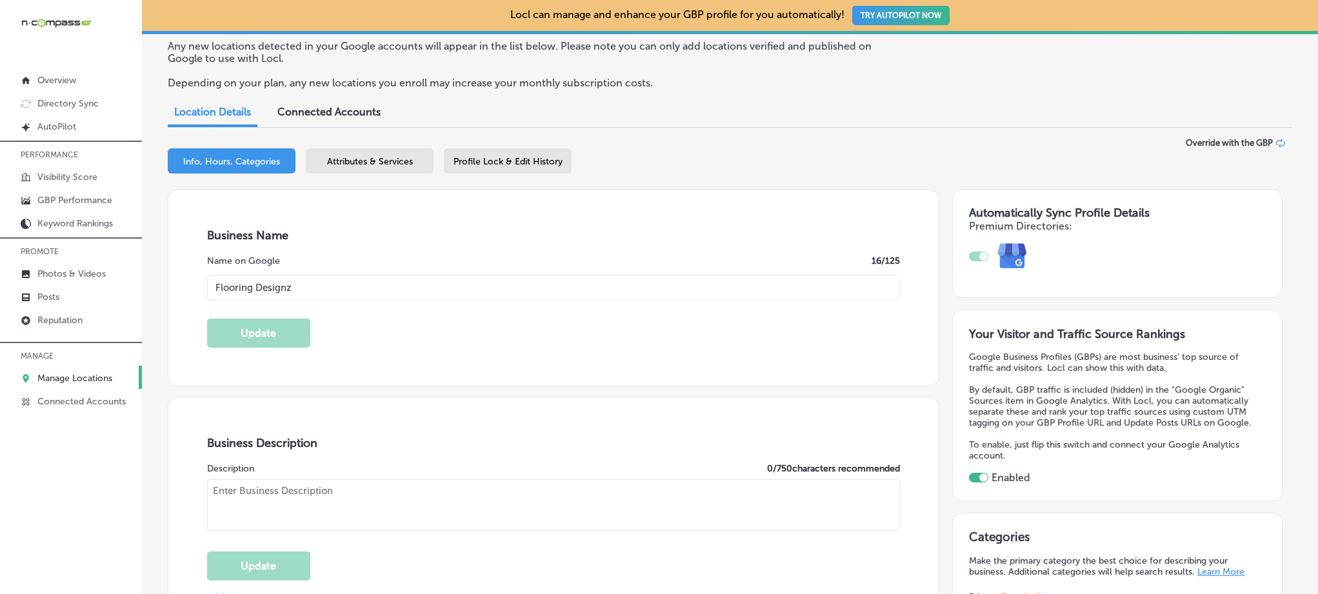
type textarea "Flooring Designz in Pine, CO, is your trusted choice for flooring in Pine and n…"
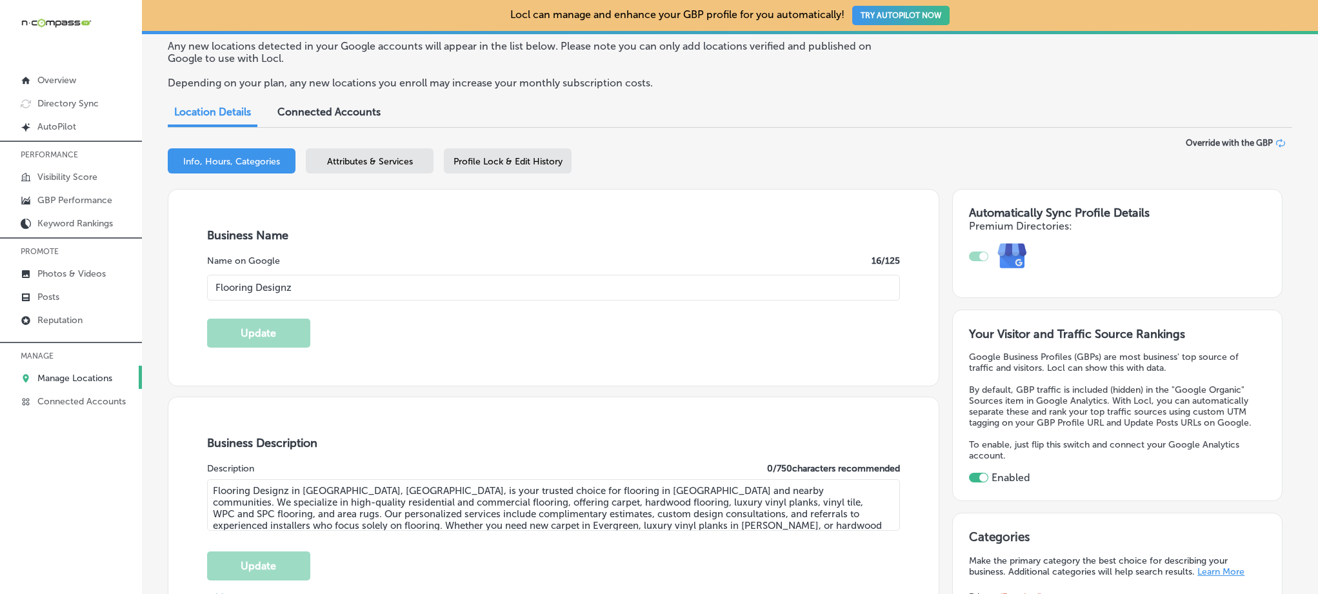
type input "+1 303 949 0256"
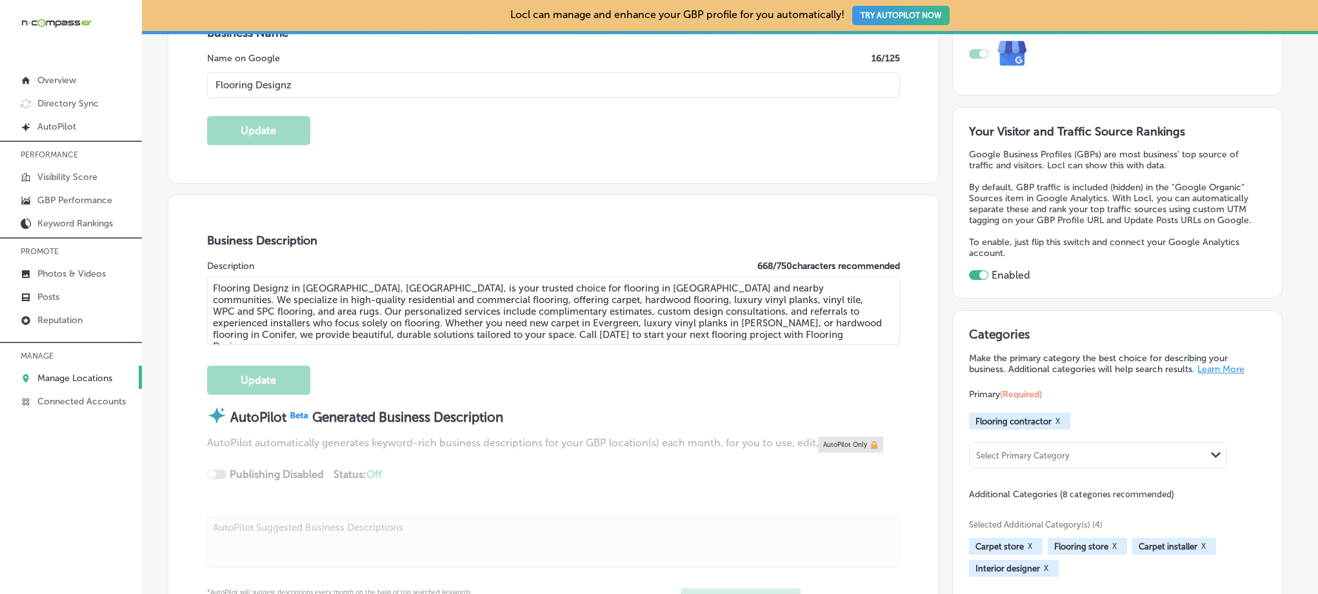
scroll to position [279, 0]
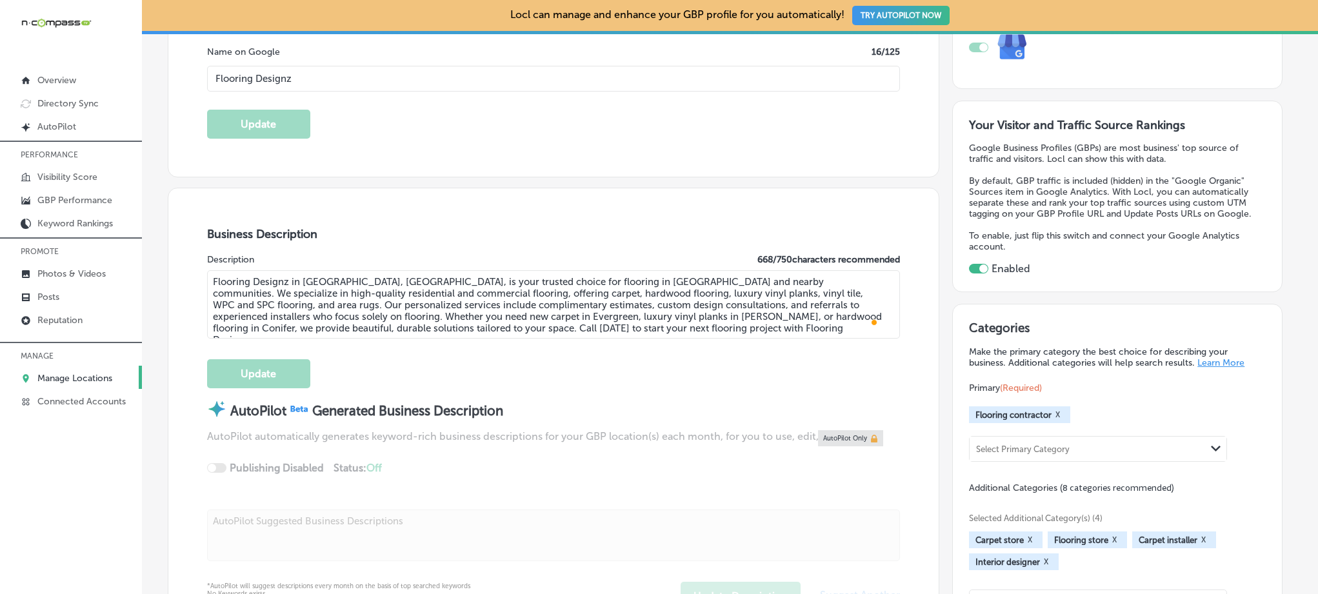
drag, startPoint x: 342, startPoint y: 281, endPoint x: 325, endPoint y: 280, distance: 17.4
click at [325, 280] on textarea "Flooring Designz in Pine, CO, is your trusted choice for flooring in Pine and n…" at bounding box center [553, 304] width 693 height 68
click at [334, 285] on textarea "Flooring Designz in Pine, CO, is your trusted choice for flooring in Pine and n…" at bounding box center [553, 304] width 693 height 68
drag, startPoint x: 340, startPoint y: 281, endPoint x: 289, endPoint y: 280, distance: 51.0
click at [289, 280] on textarea "Flooring Designz in Pine, CO, is your trusted choice for flooring in Pine and n…" at bounding box center [553, 304] width 693 height 68
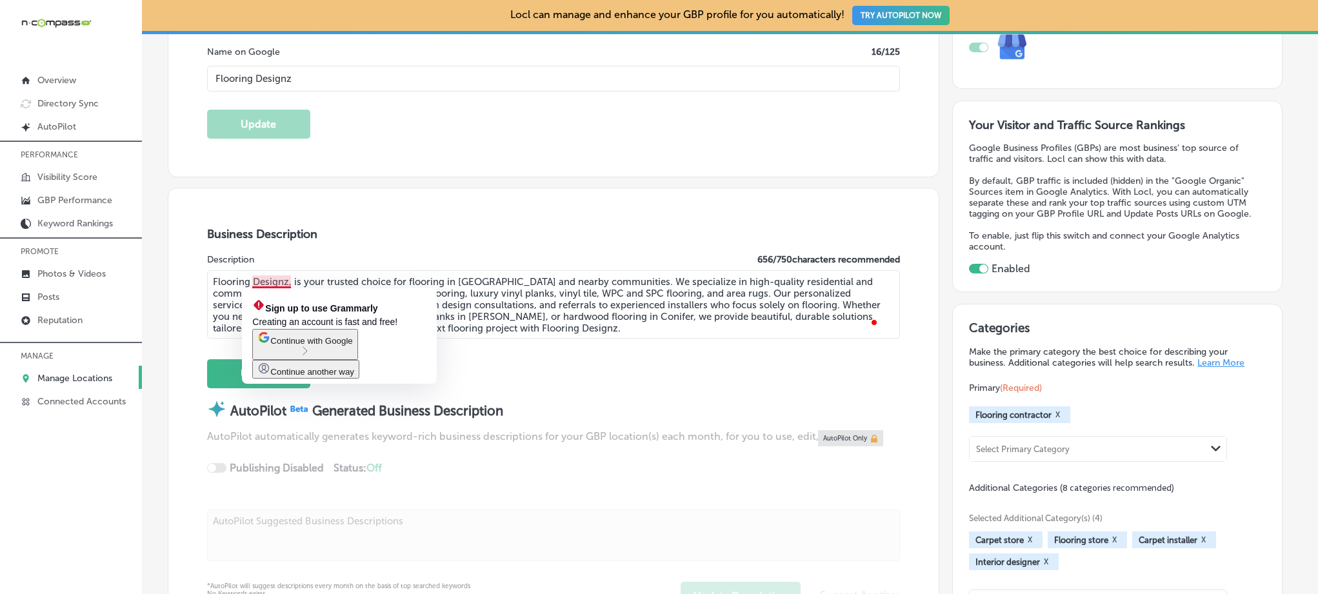
click at [508, 310] on textarea "Flooring Designz, is your trusted choice for flooring in Pine and nearby commun…" at bounding box center [553, 304] width 693 height 68
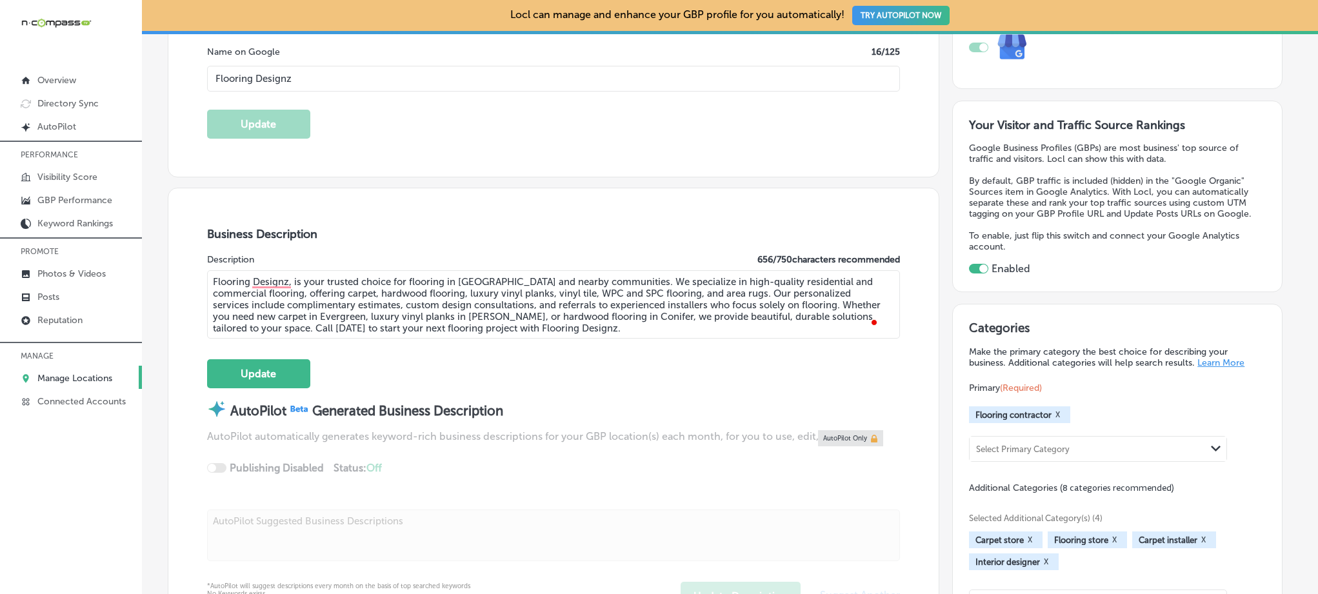
click at [477, 282] on textarea "Flooring Designz, is your trusted choice for flooring in Pine and nearby commun…" at bounding box center [553, 304] width 693 height 68
click at [574, 328] on textarea "Flooring Designz, is your trusted choice for flooring in Pine and nearby commun…" at bounding box center [553, 304] width 693 height 68
click at [476, 281] on textarea "Flooring Designz, is your trusted choice for flooring in Pine and nearby commun…" at bounding box center [553, 304] width 693 height 68
click at [563, 328] on textarea "Flooring Designz, is your trusted choice for flooring in Pine, CO and nearby co…" at bounding box center [553, 304] width 693 height 68
click at [494, 280] on textarea "Flooring Designz, is your trusted choice for flooring in Pine, CO and nearby co…" at bounding box center [553, 304] width 693 height 68
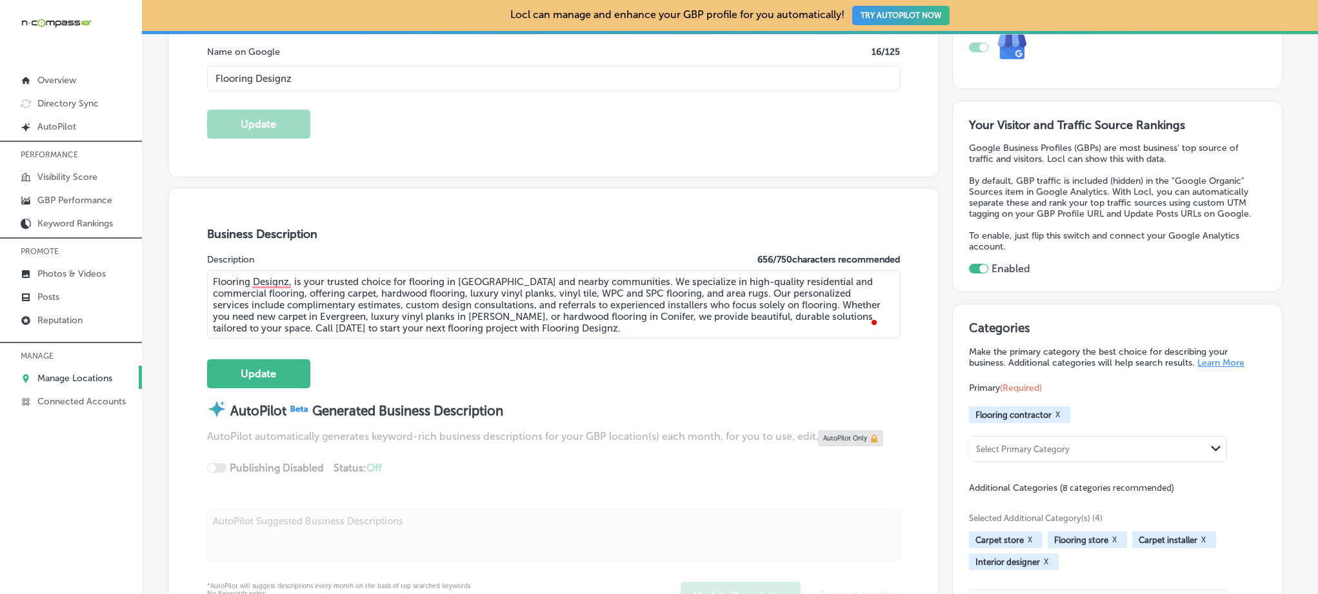
type textarea "Flooring Designz, is your trusted choice for flooring in Pine and nearby commun…"
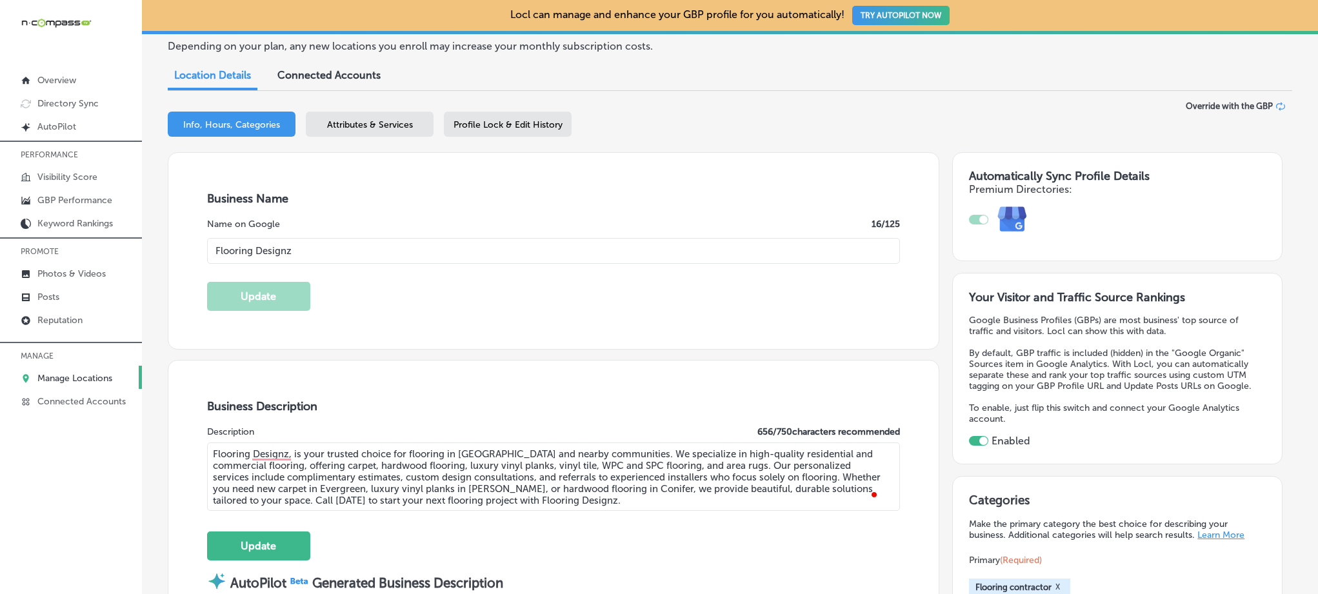
scroll to position [0, 0]
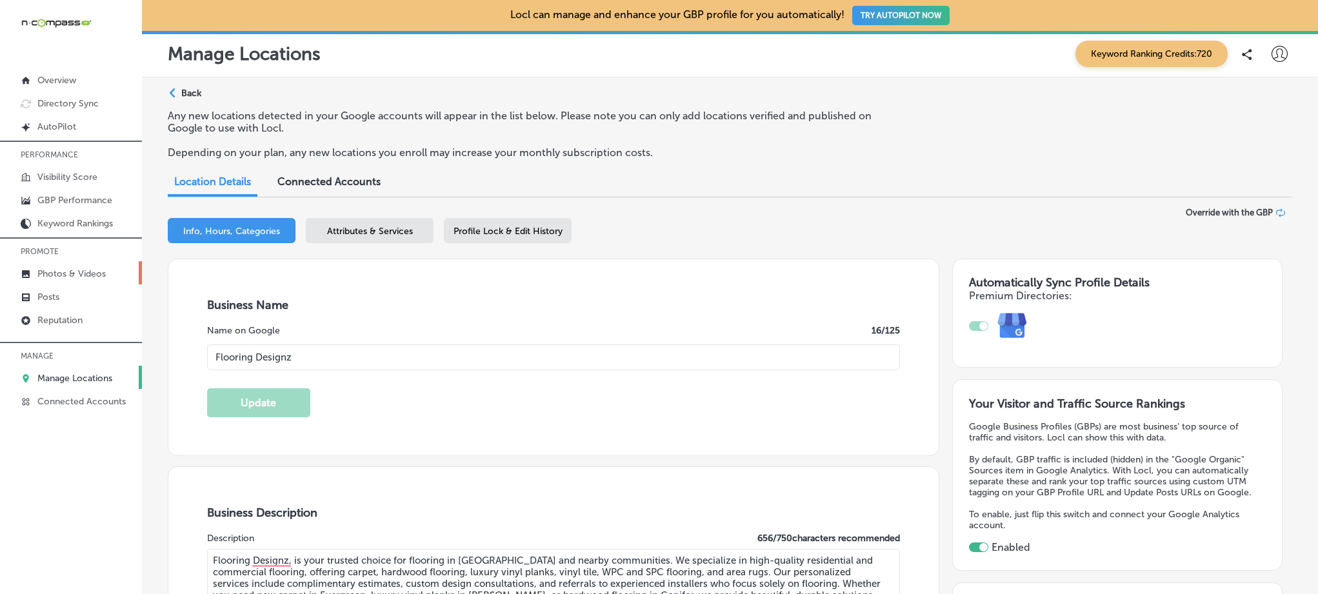
click at [59, 269] on p "Photos & Videos" at bounding box center [71, 273] width 68 height 11
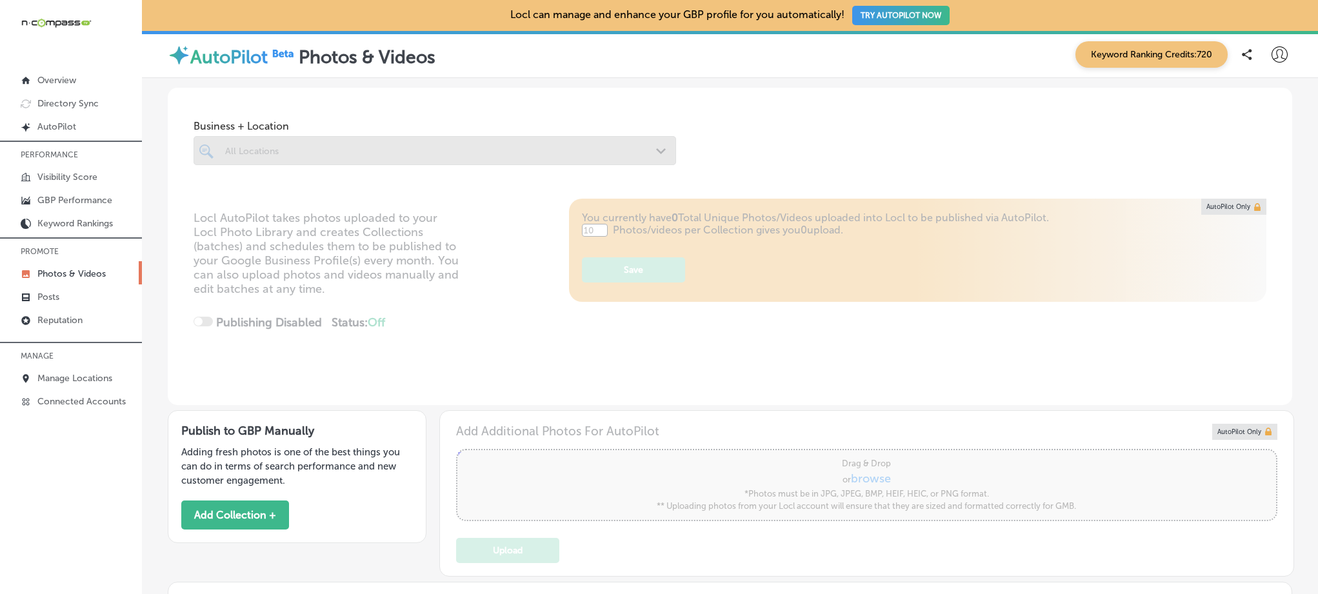
type input "5"
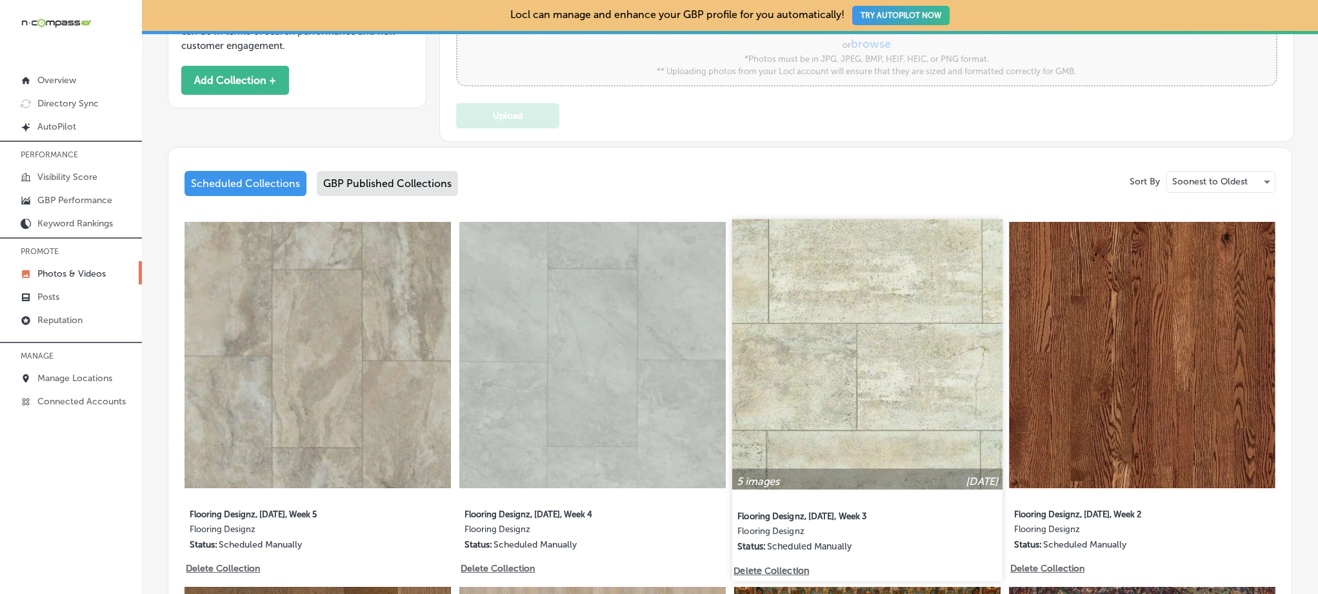
scroll to position [420, 0]
